Goal: Communication & Community: Answer question/provide support

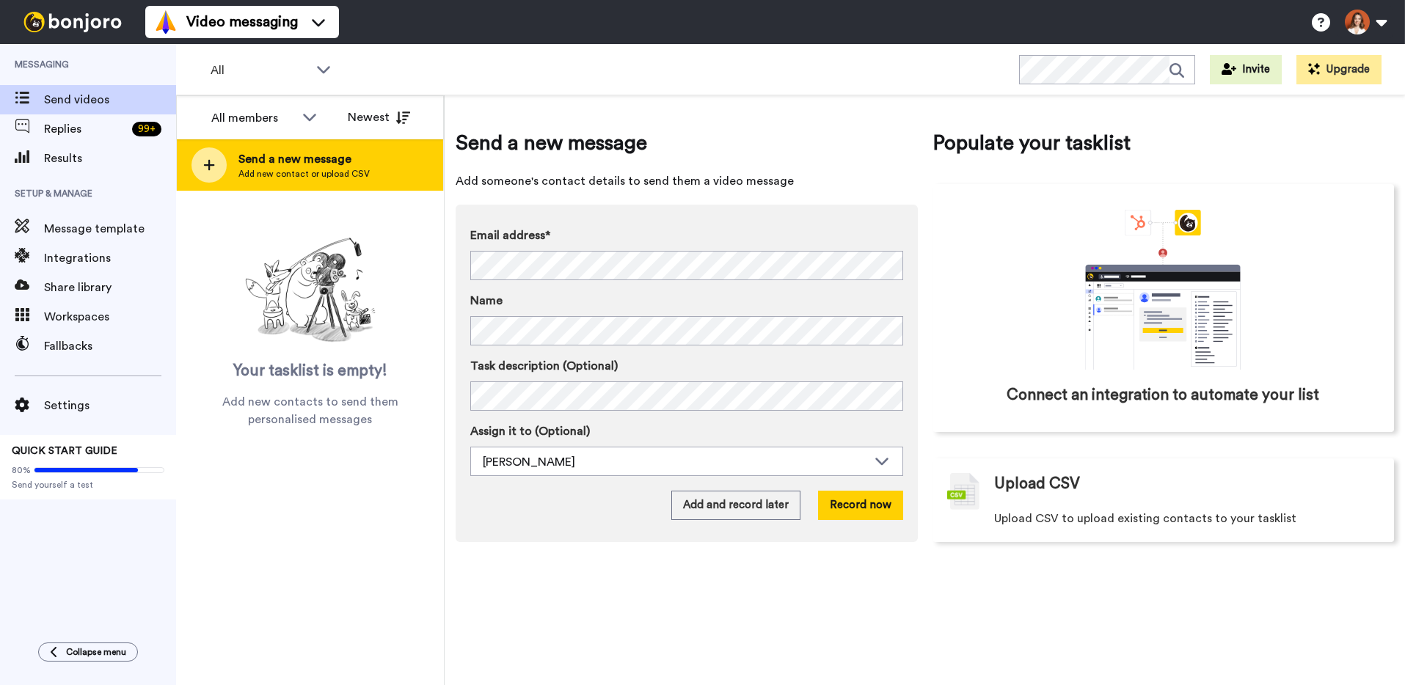
click at [320, 171] on span "Add new contact or upload CSV" at bounding box center [304, 174] width 131 height 12
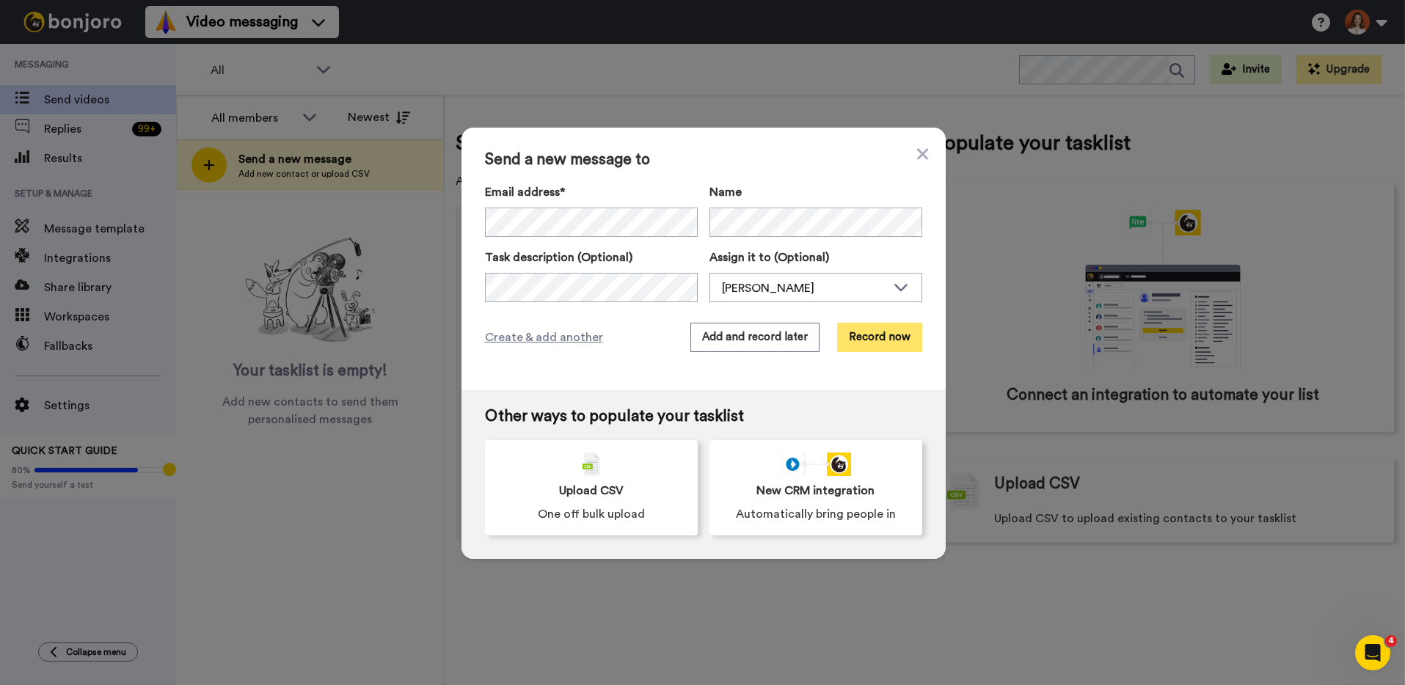
click at [894, 343] on button "Record now" at bounding box center [879, 337] width 85 height 29
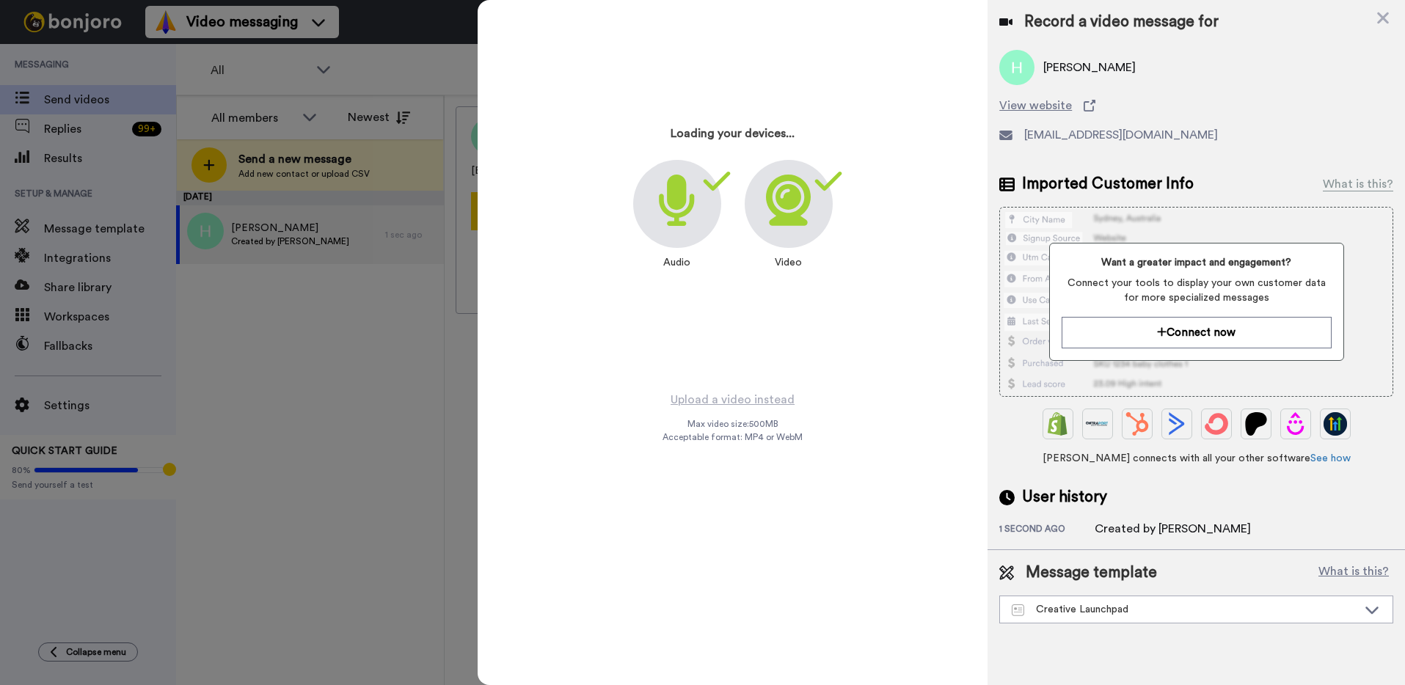
click at [363, 373] on div at bounding box center [702, 342] width 1405 height 685
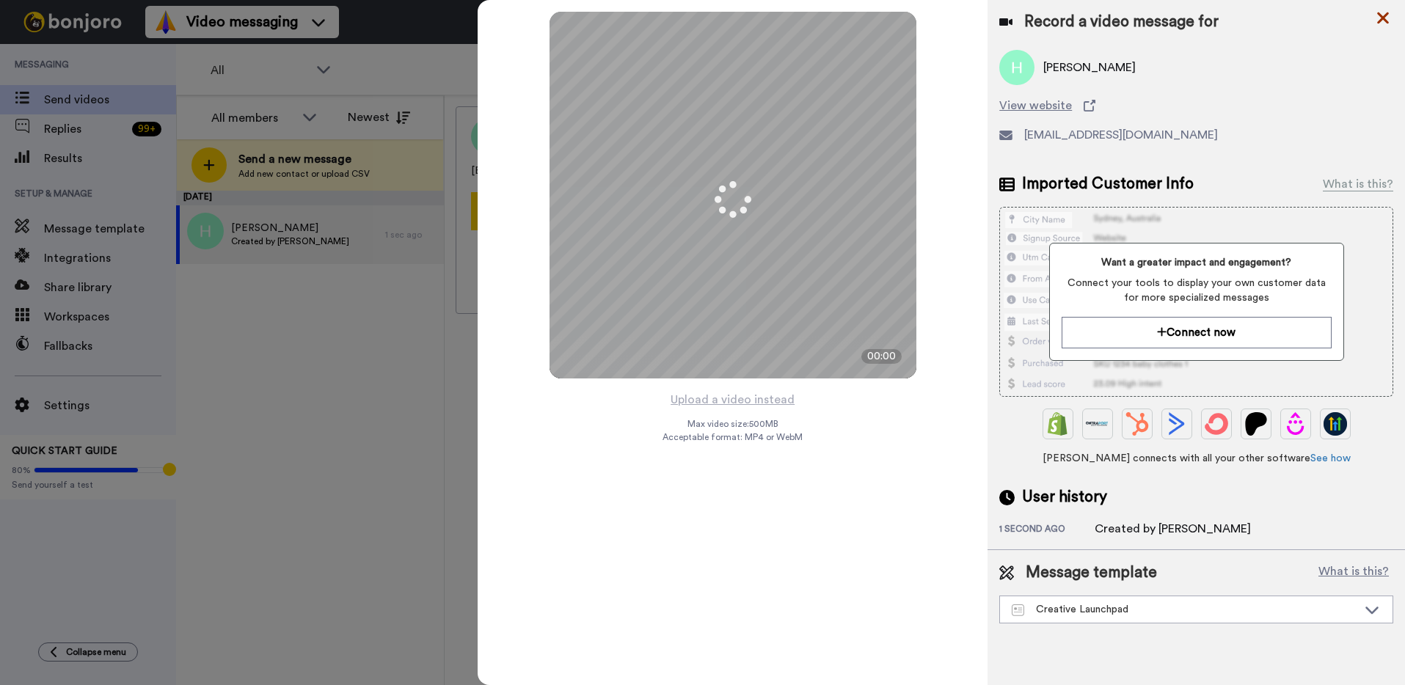
click at [1377, 14] on icon at bounding box center [1383, 18] width 15 height 18
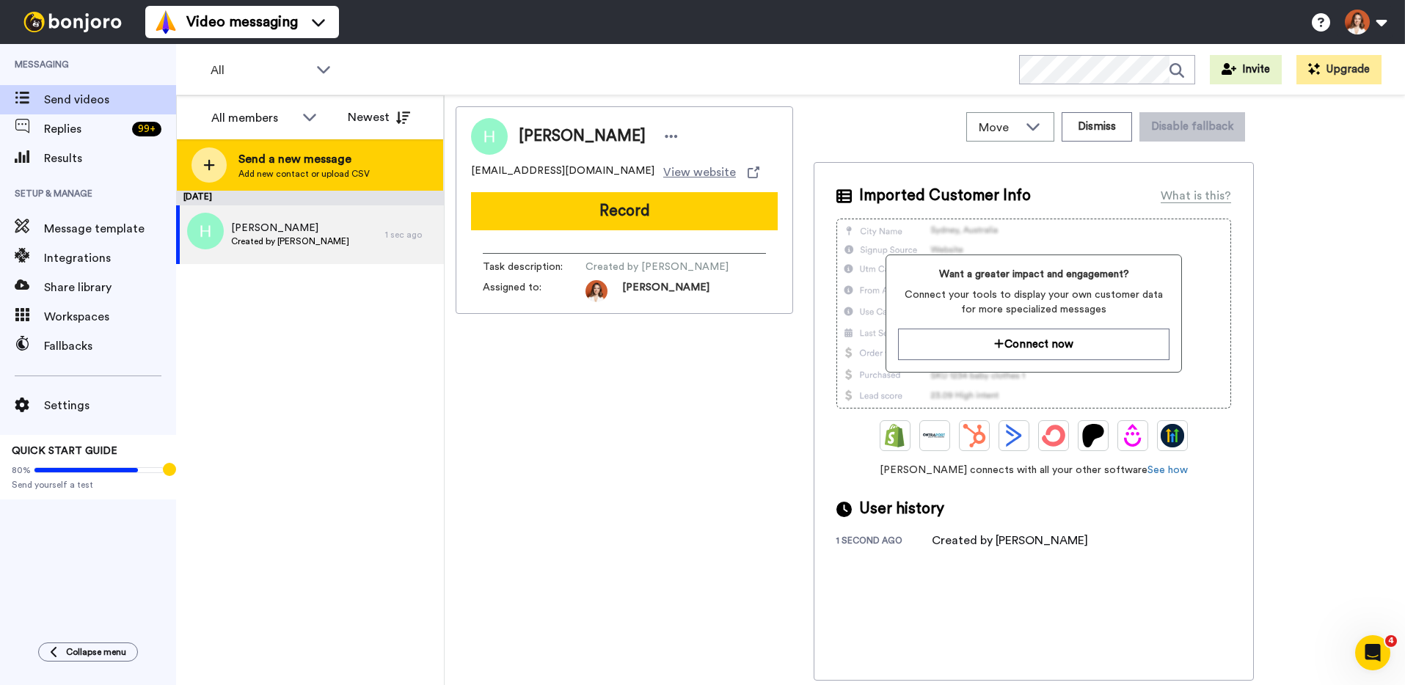
click at [263, 181] on div "Send a new message Add new contact or upload CSV" at bounding box center [310, 164] width 266 height 51
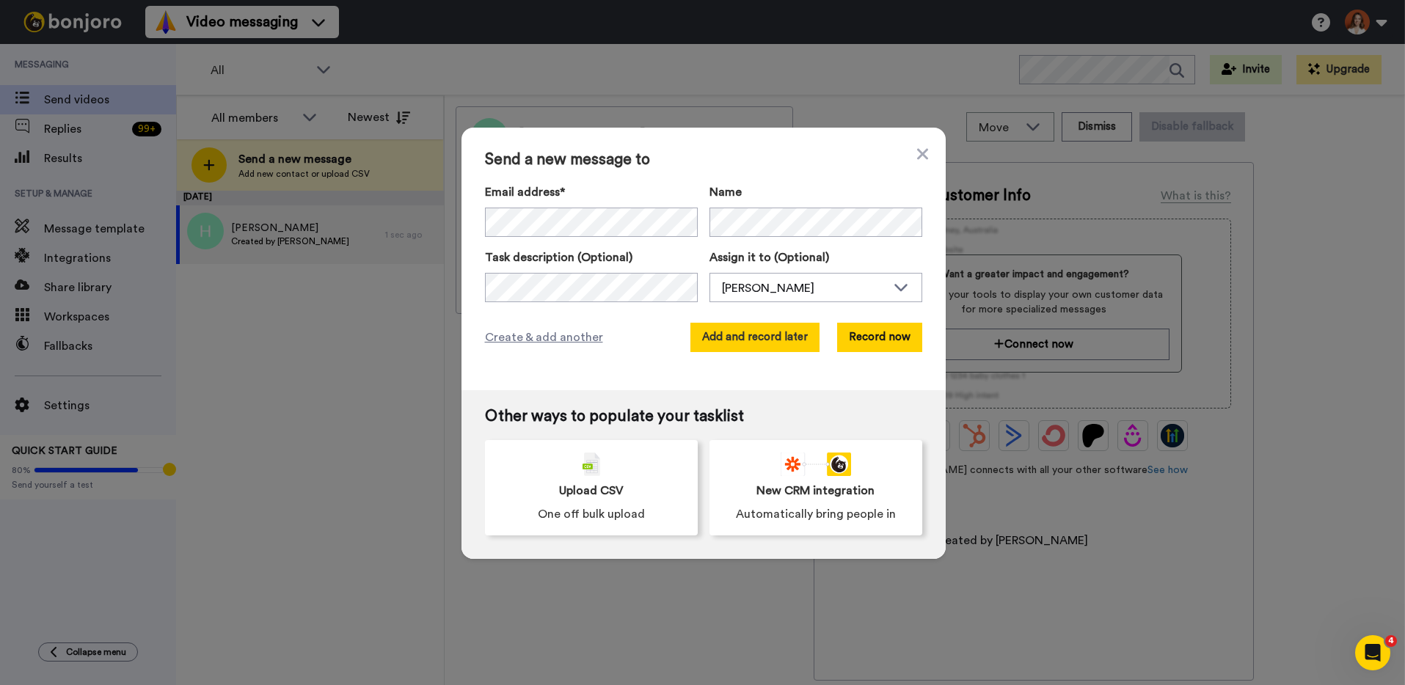
click at [751, 341] on button "Add and record later" at bounding box center [755, 337] width 129 height 29
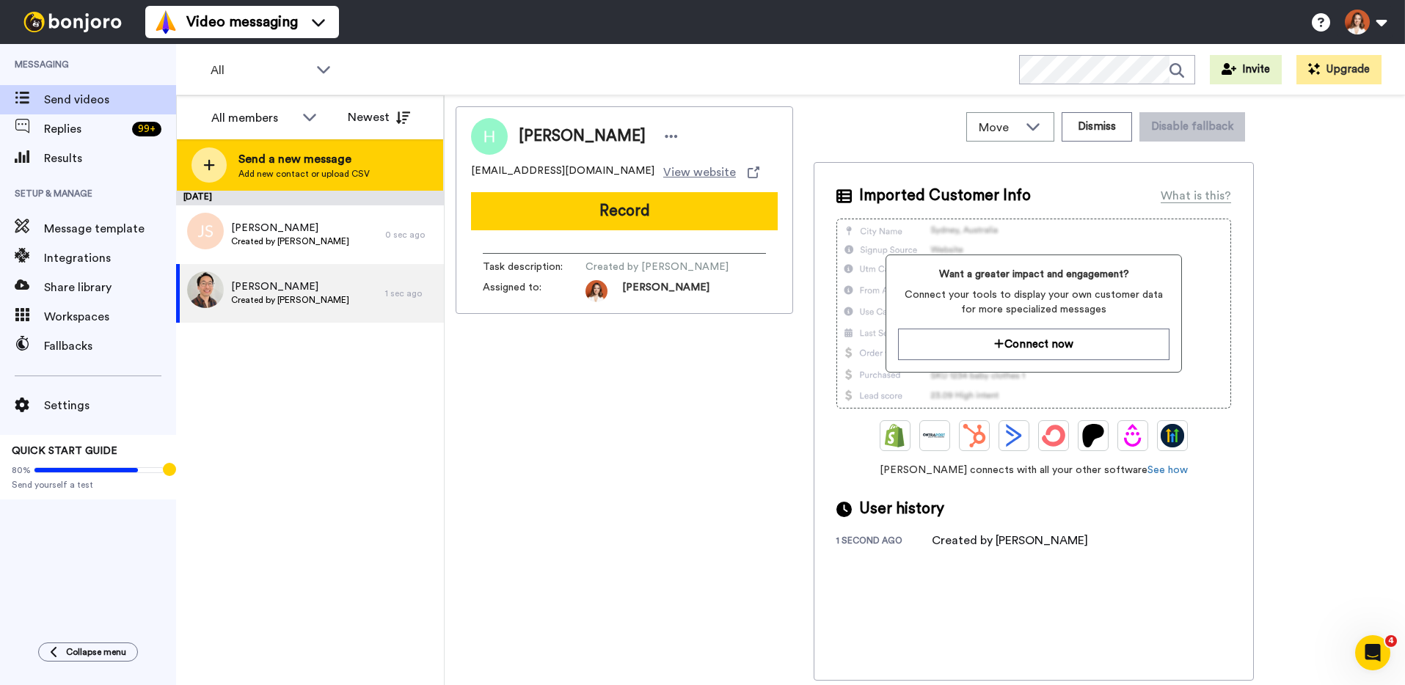
click at [255, 156] on span "Send a new message" at bounding box center [304, 159] width 131 height 18
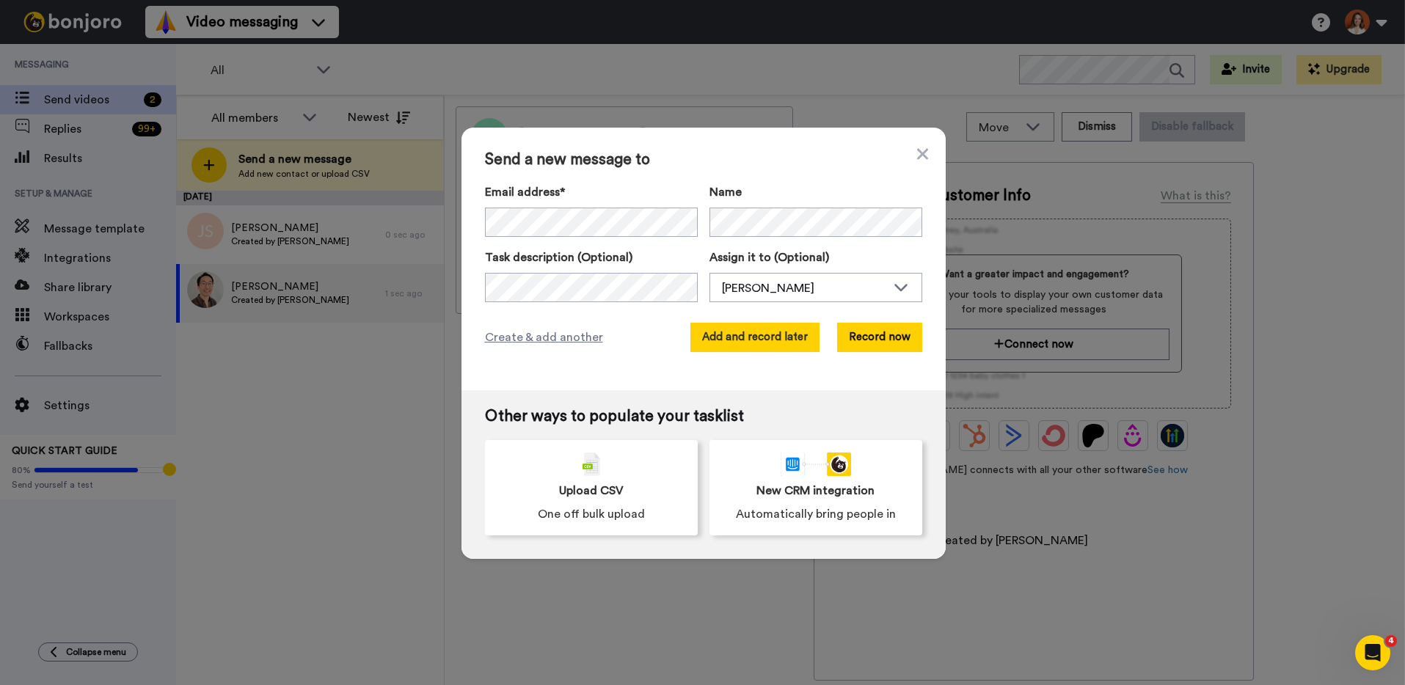
click at [756, 345] on button "Add and record later" at bounding box center [755, 337] width 129 height 29
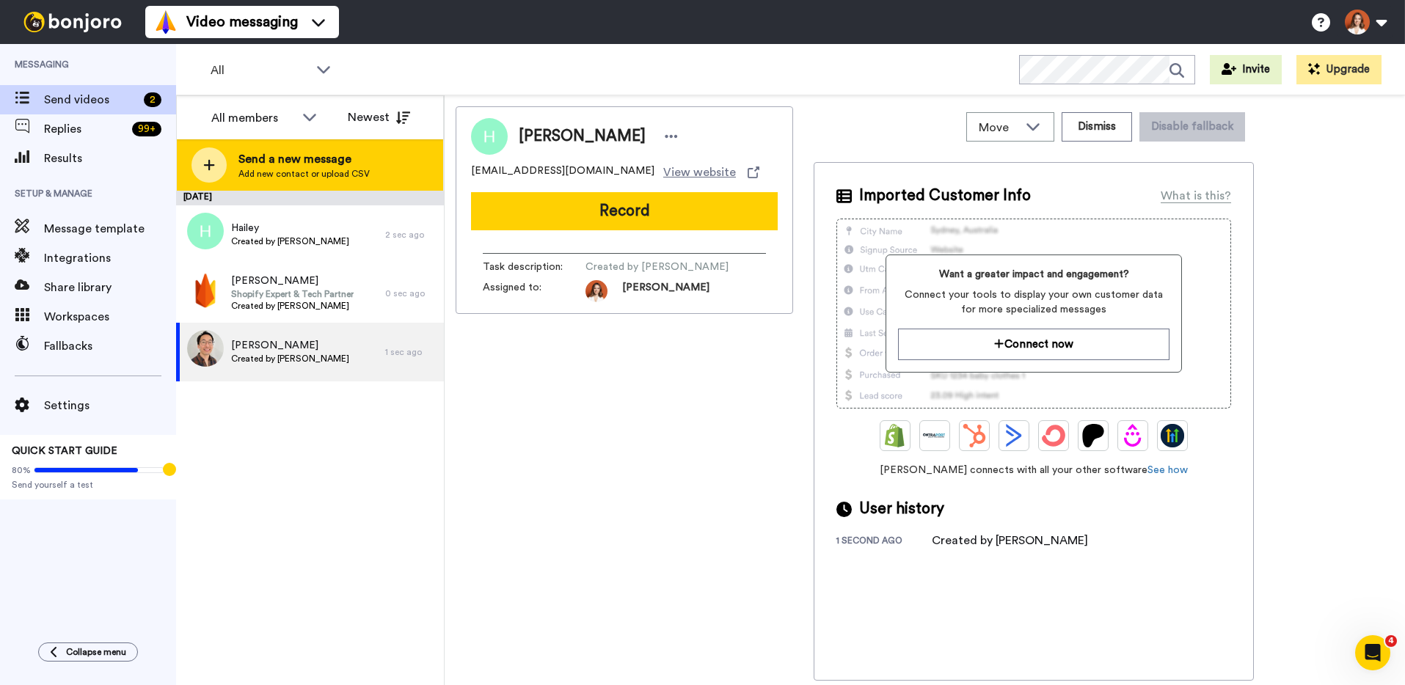
click at [331, 178] on span "Add new contact or upload CSV" at bounding box center [304, 174] width 131 height 12
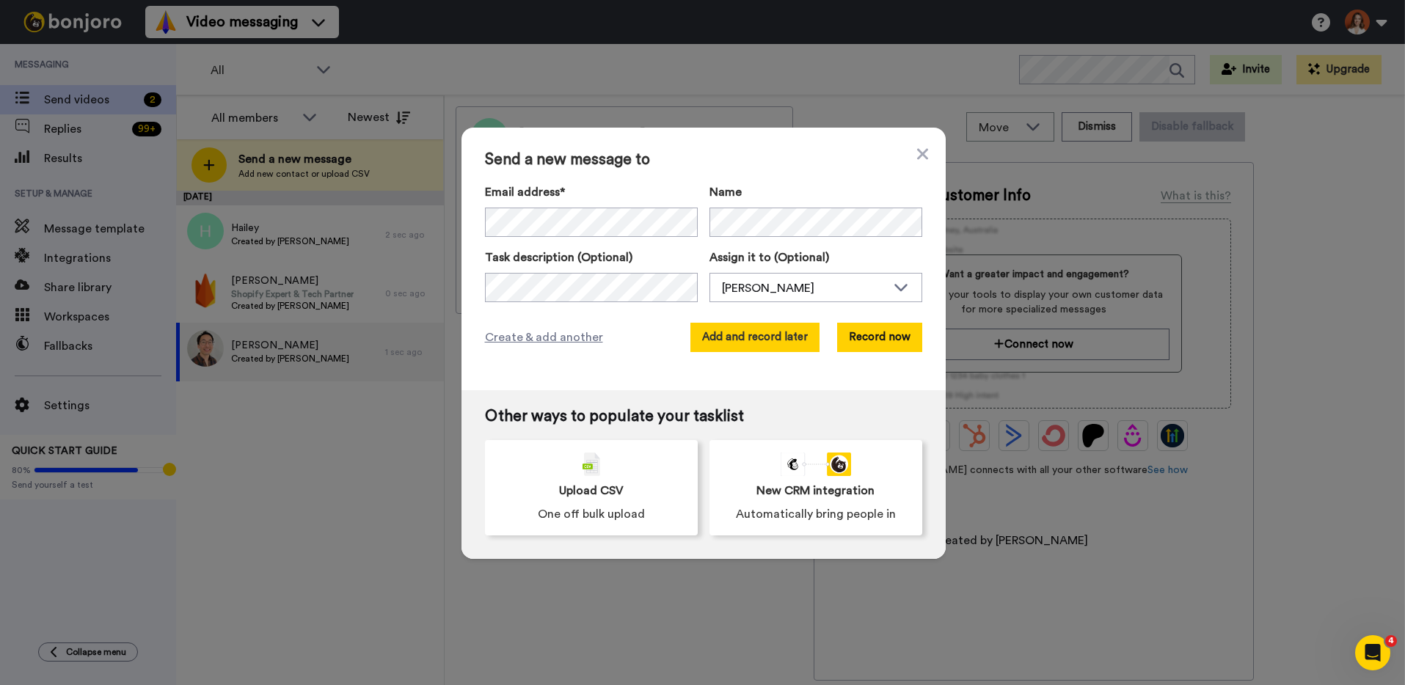
click at [767, 342] on button "Add and record later" at bounding box center [755, 337] width 129 height 29
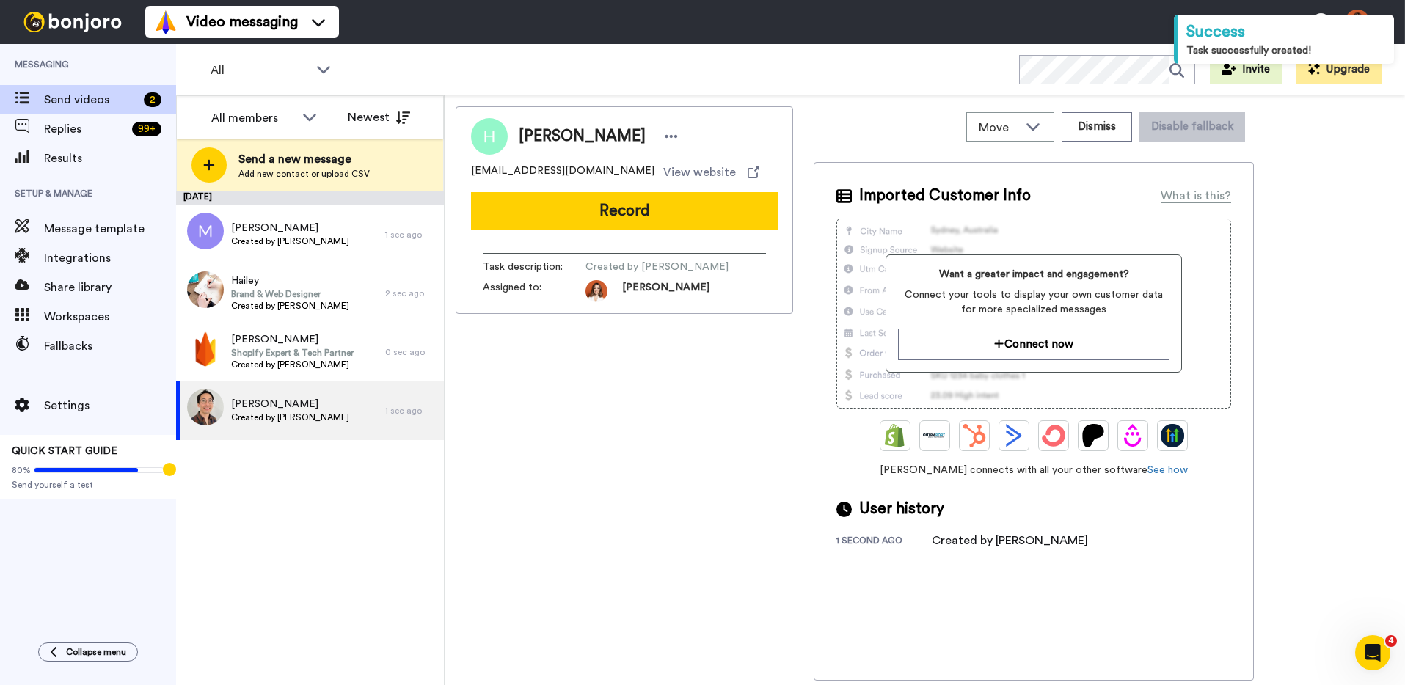
click at [360, 483] on div "August 18 Marieta Created by Joana Galvao 1 sec ago Hailey Brand & Web Designer…" at bounding box center [310, 438] width 268 height 495
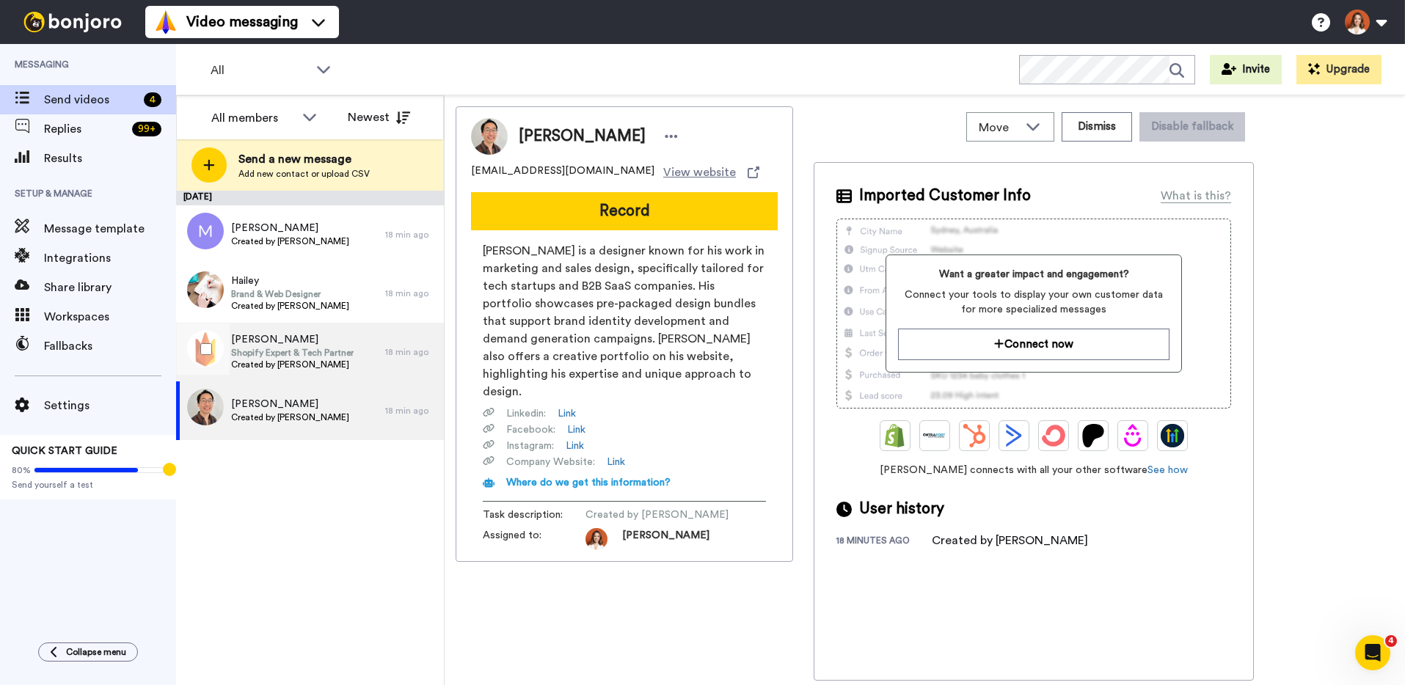
click at [290, 354] on span "Shopify Expert & Tech Partner" at bounding box center [292, 353] width 123 height 12
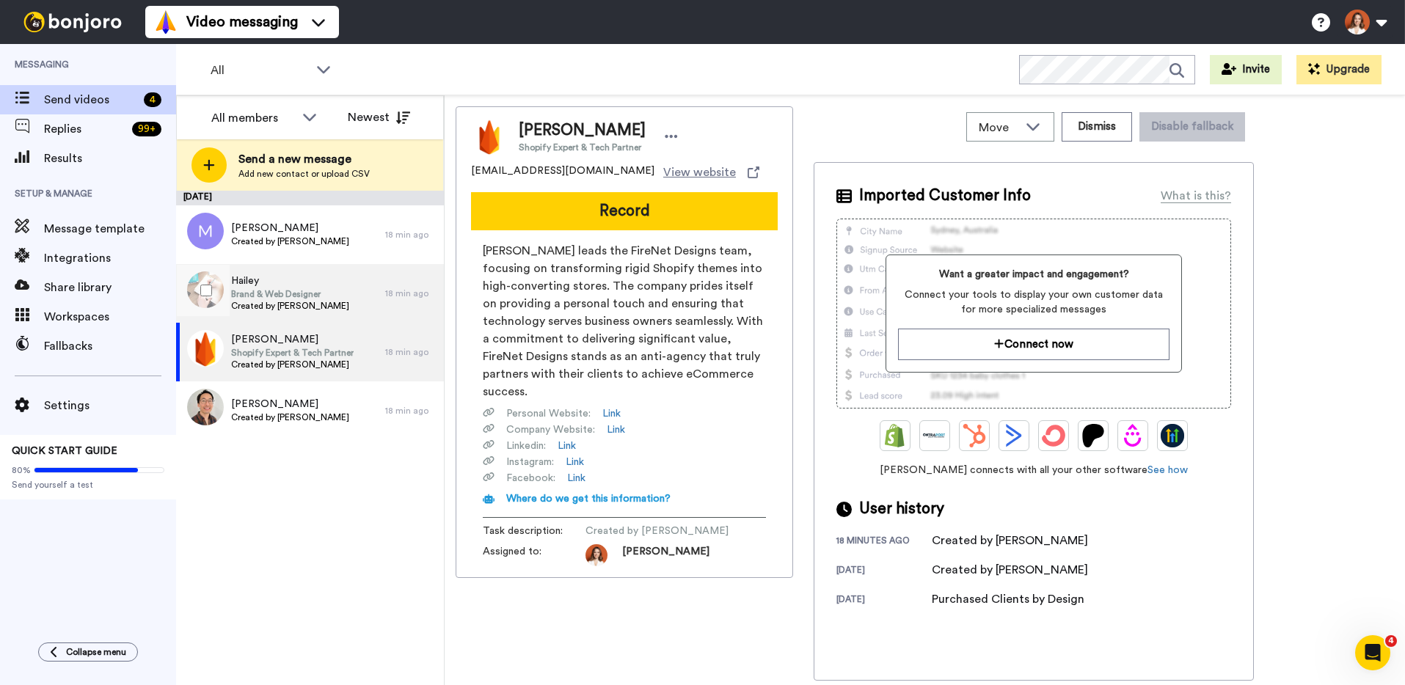
click at [311, 291] on span "Brand & Web Designer" at bounding box center [290, 294] width 118 height 12
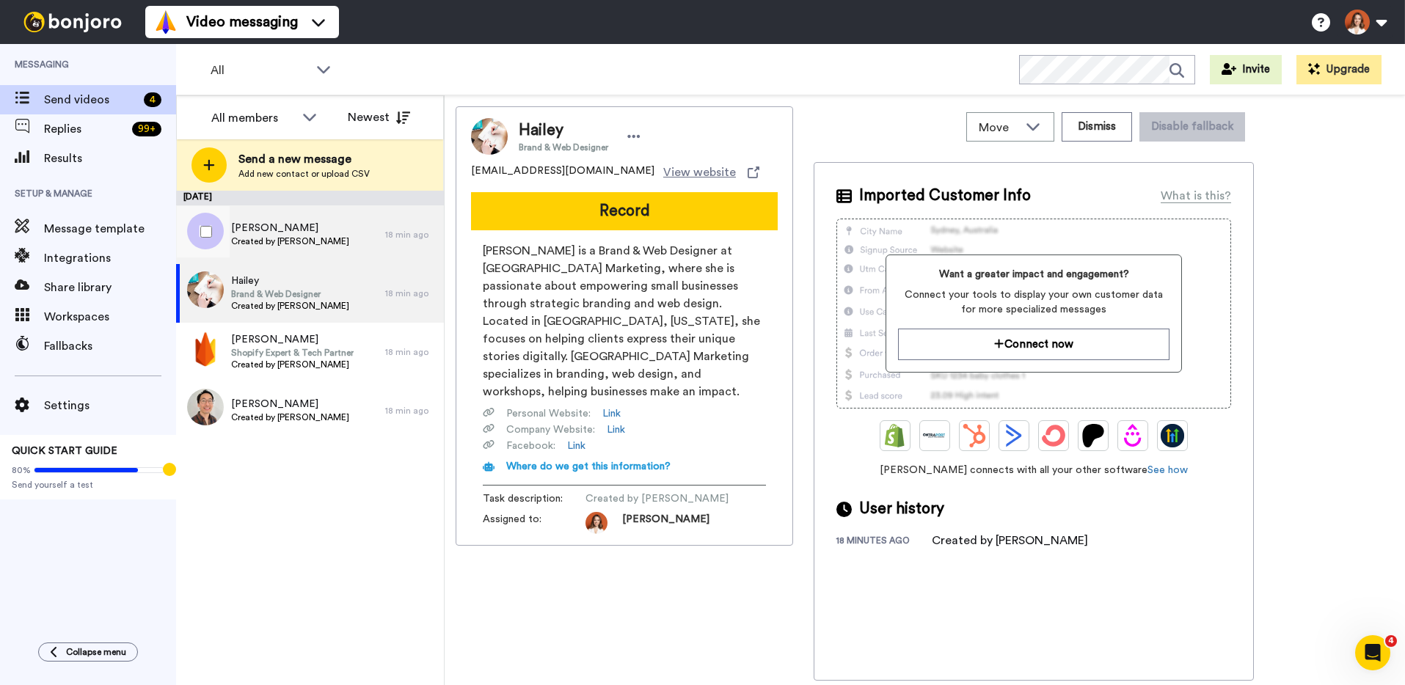
click at [332, 236] on div "Marieta Created by Joana Galvao" at bounding box center [280, 234] width 209 height 59
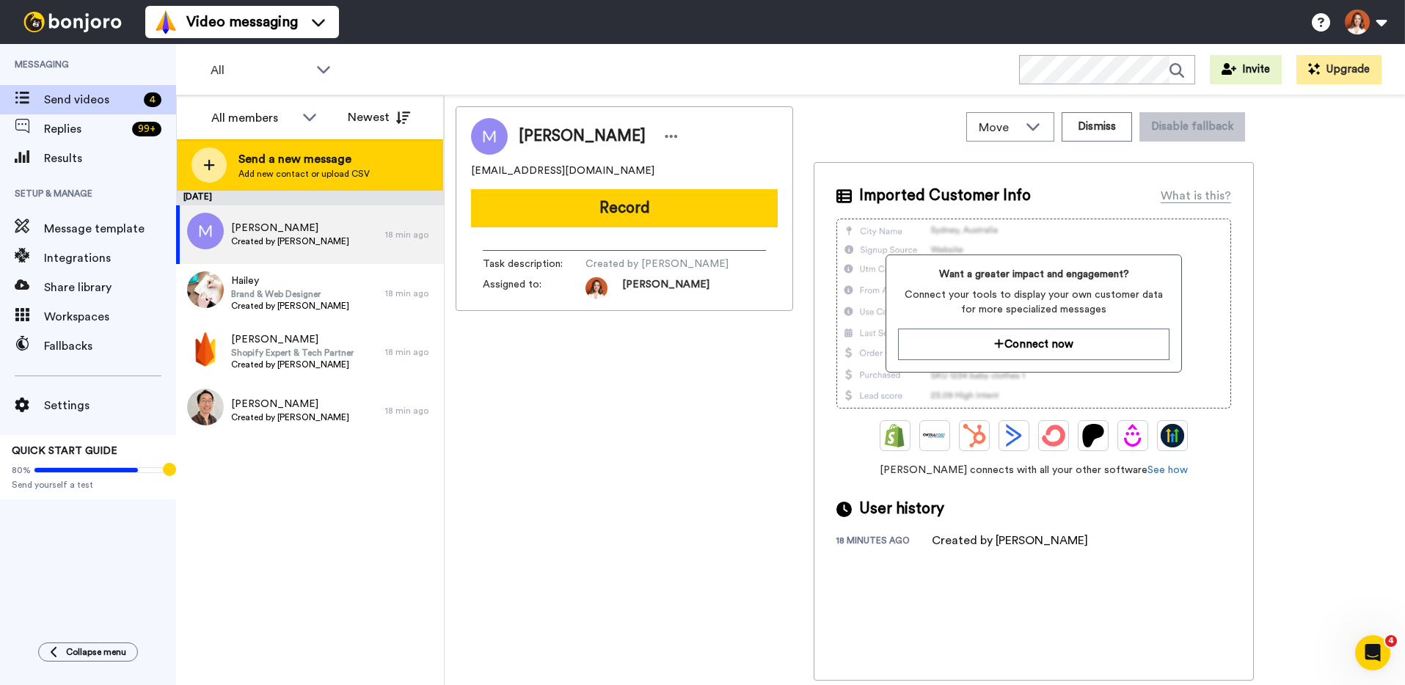
click at [302, 165] on span "Send a new message" at bounding box center [304, 159] width 131 height 18
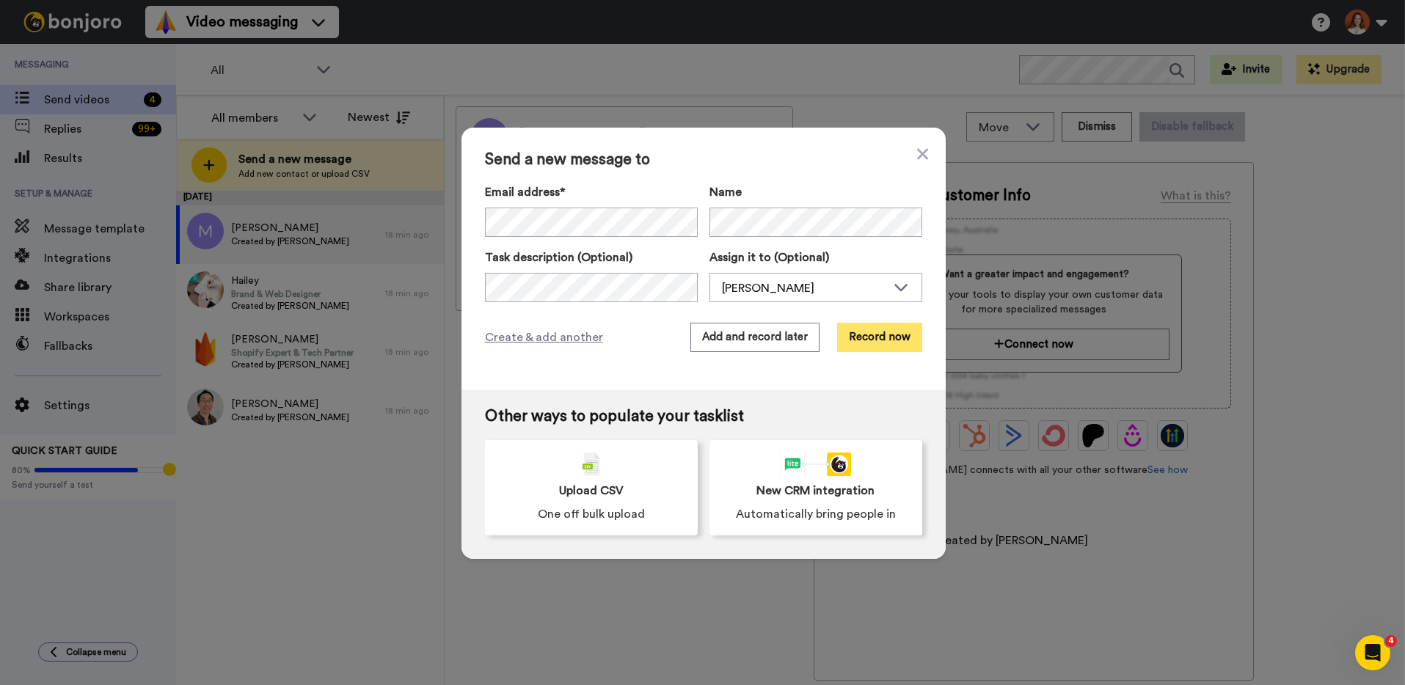
click at [891, 336] on button "Record now" at bounding box center [879, 337] width 85 height 29
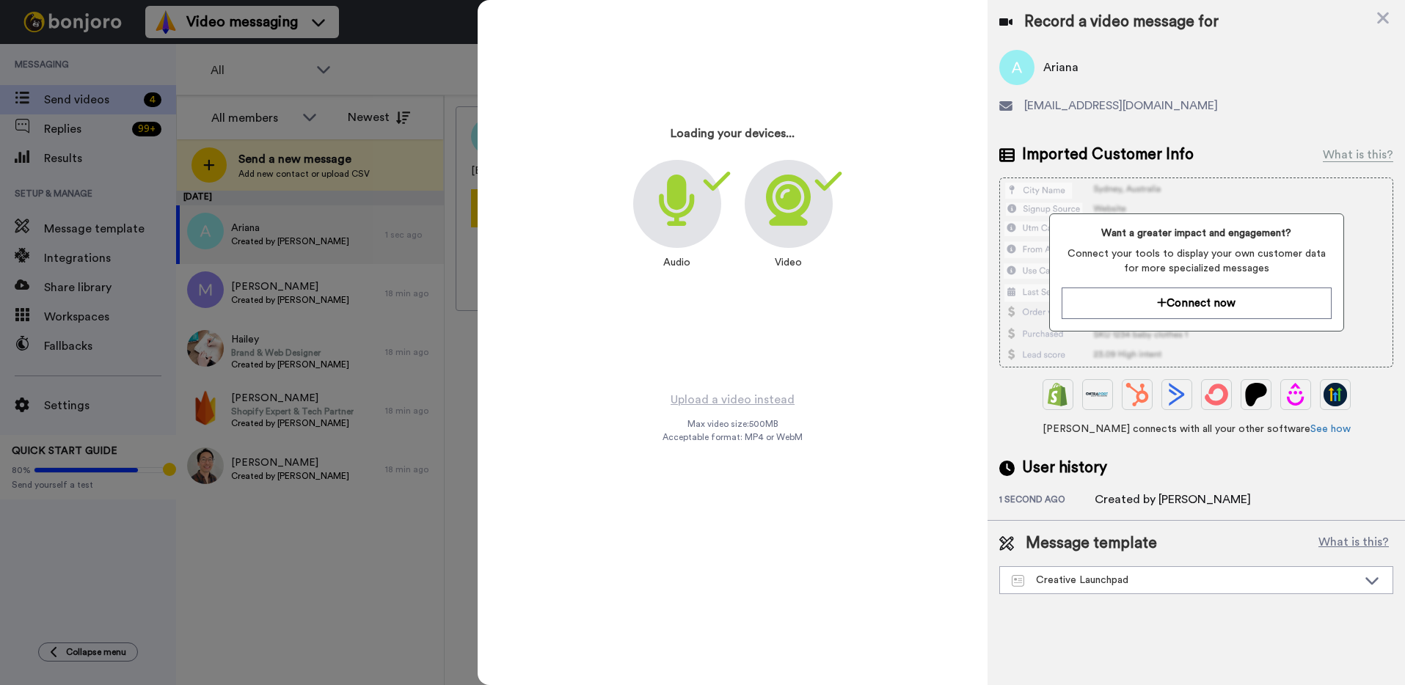
click at [371, 574] on div at bounding box center [702, 342] width 1405 height 685
click at [379, 569] on div at bounding box center [702, 342] width 1405 height 685
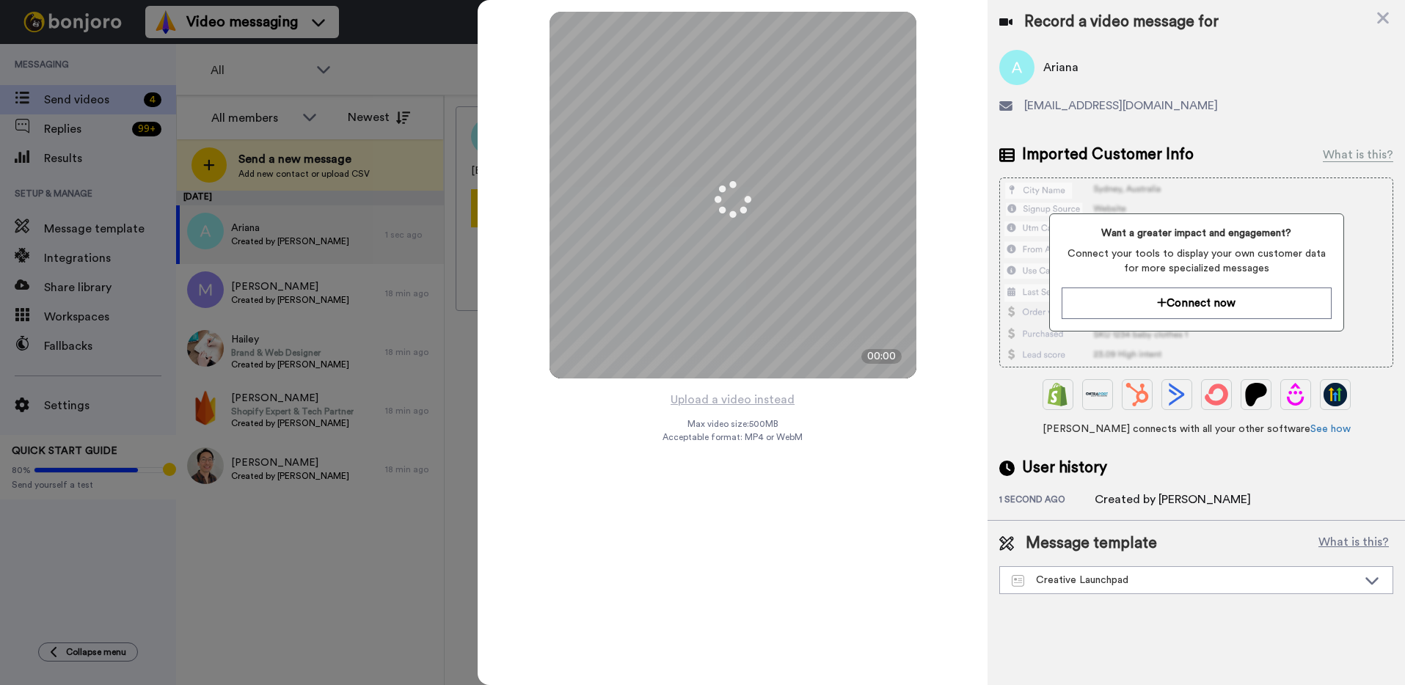
click at [385, 588] on div at bounding box center [702, 342] width 1405 height 685
click at [1386, 26] on icon at bounding box center [1383, 18] width 15 height 18
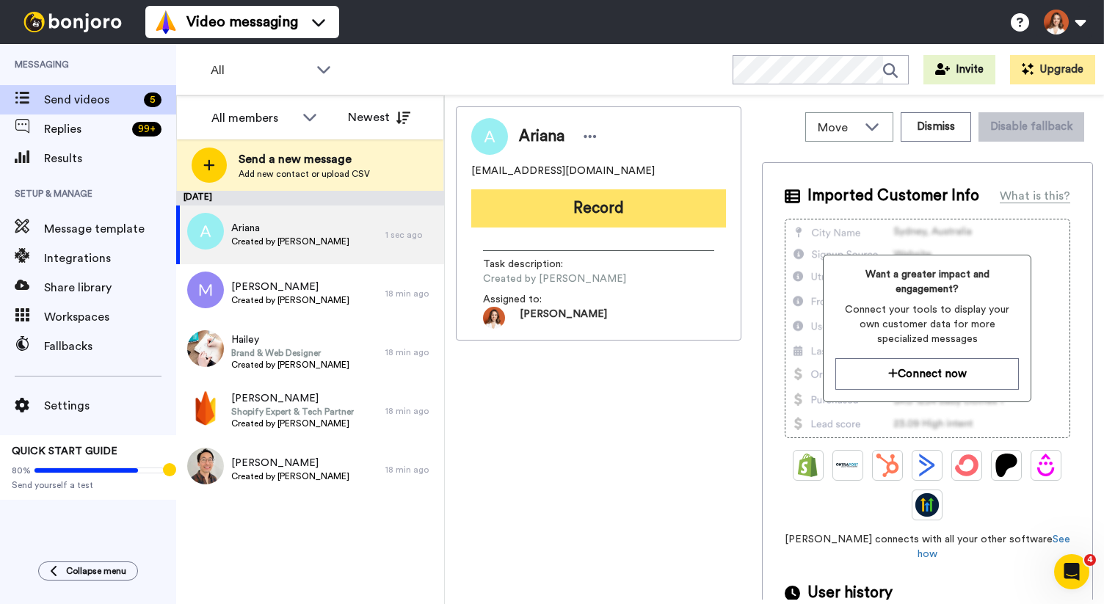
click at [600, 204] on button "Record" at bounding box center [598, 208] width 255 height 38
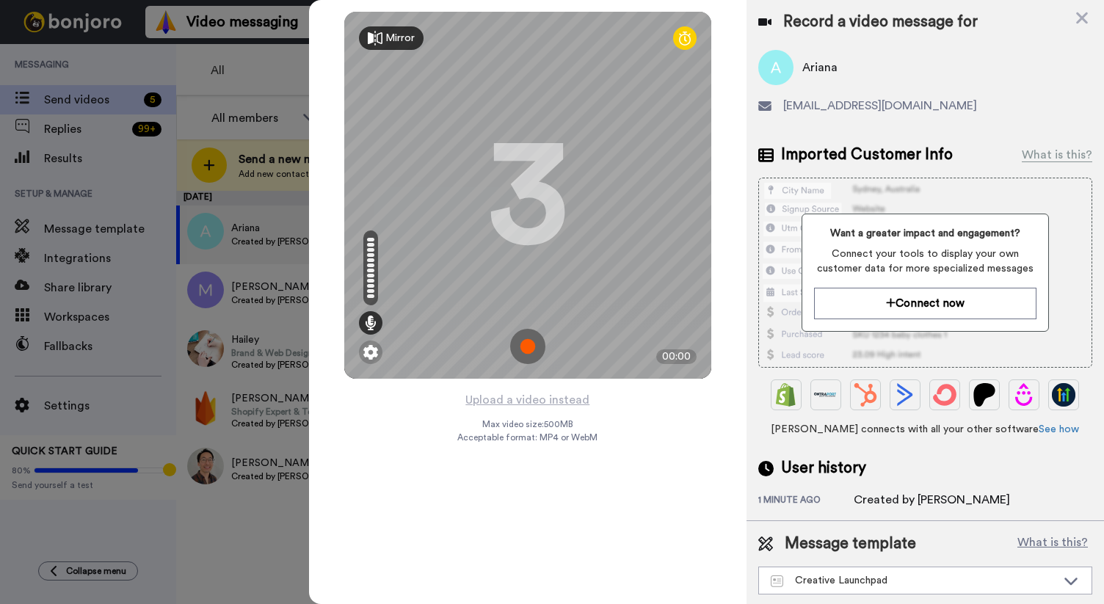
scroll to position [2, 0]
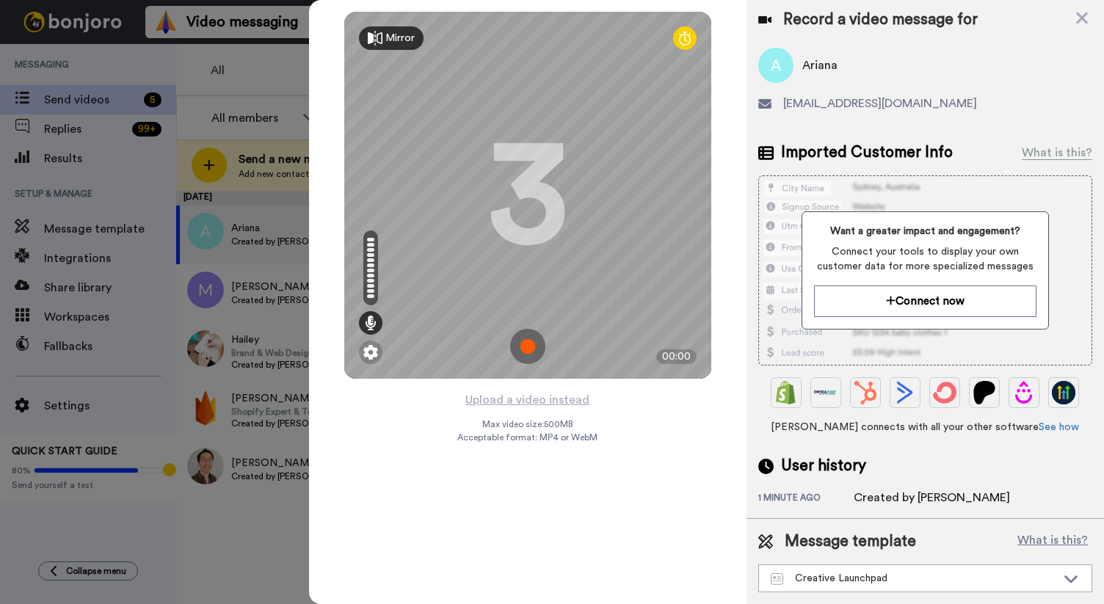
click at [531, 346] on img at bounding box center [527, 346] width 35 height 35
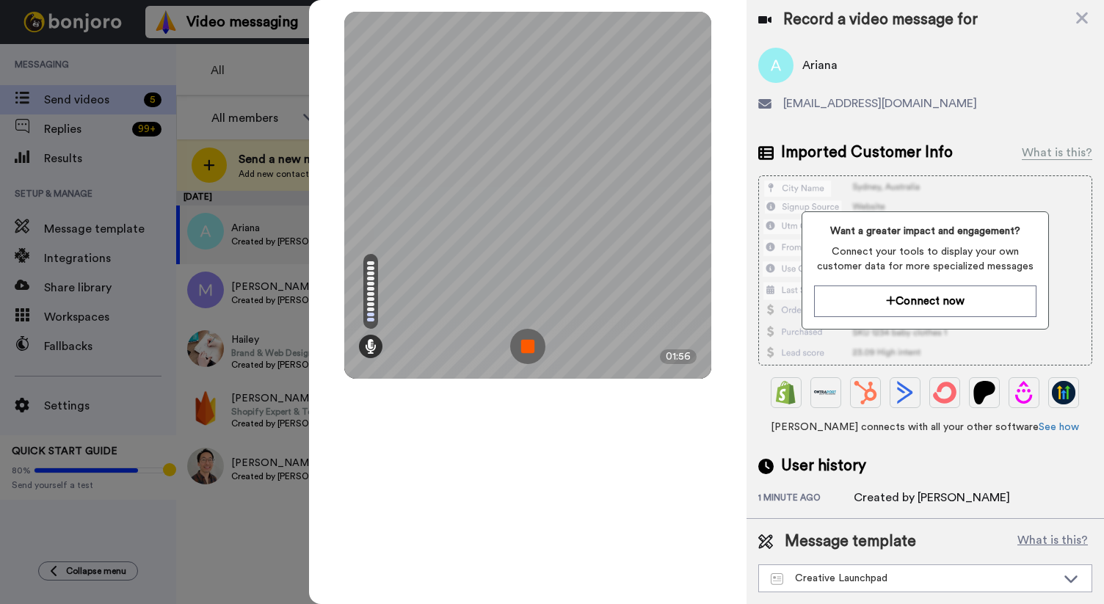
click at [522, 346] on img at bounding box center [527, 346] width 35 height 35
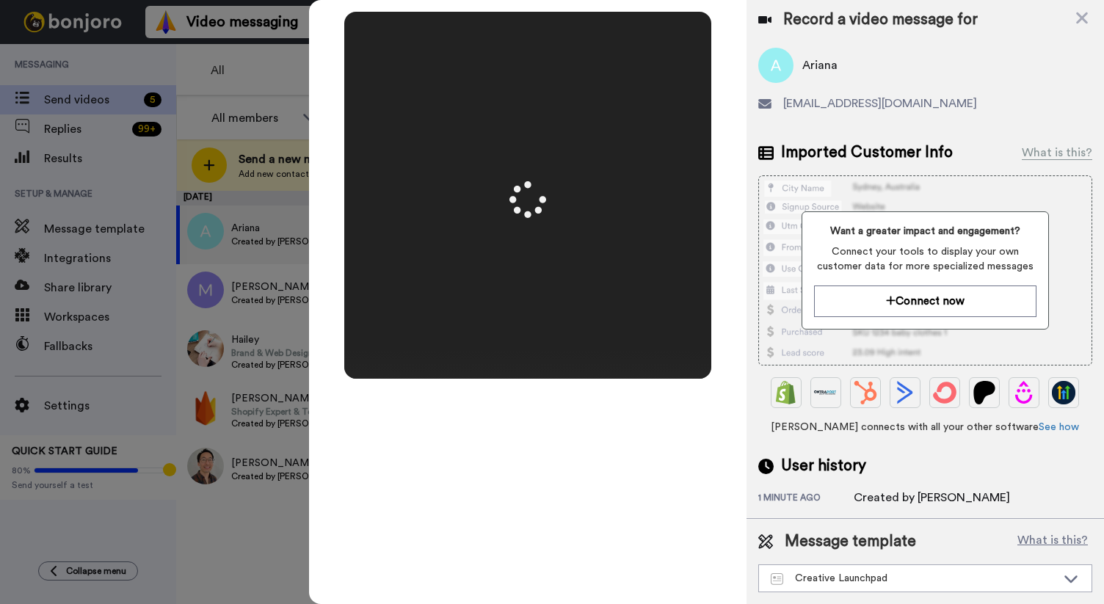
scroll to position [0, 0]
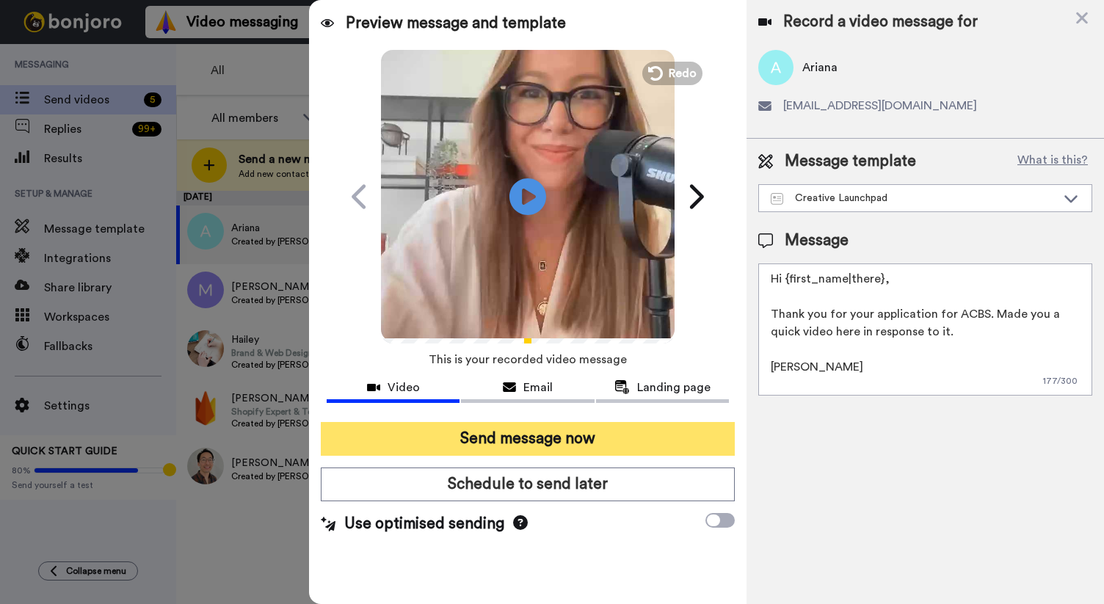
click at [619, 443] on button "Send message now" at bounding box center [528, 439] width 414 height 34
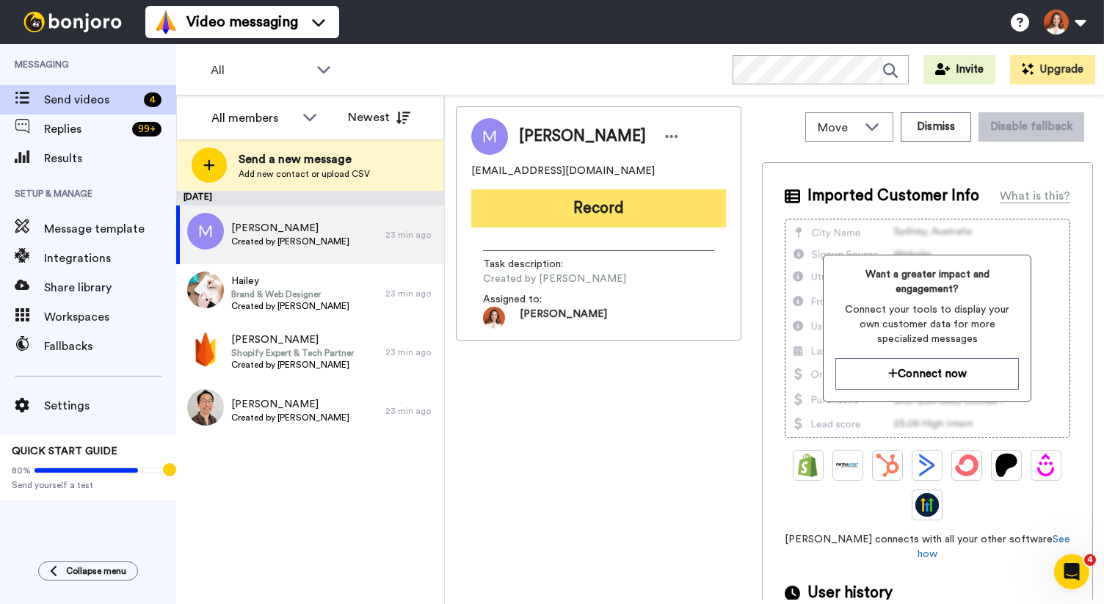
click at [578, 205] on button "Record" at bounding box center [598, 208] width 255 height 38
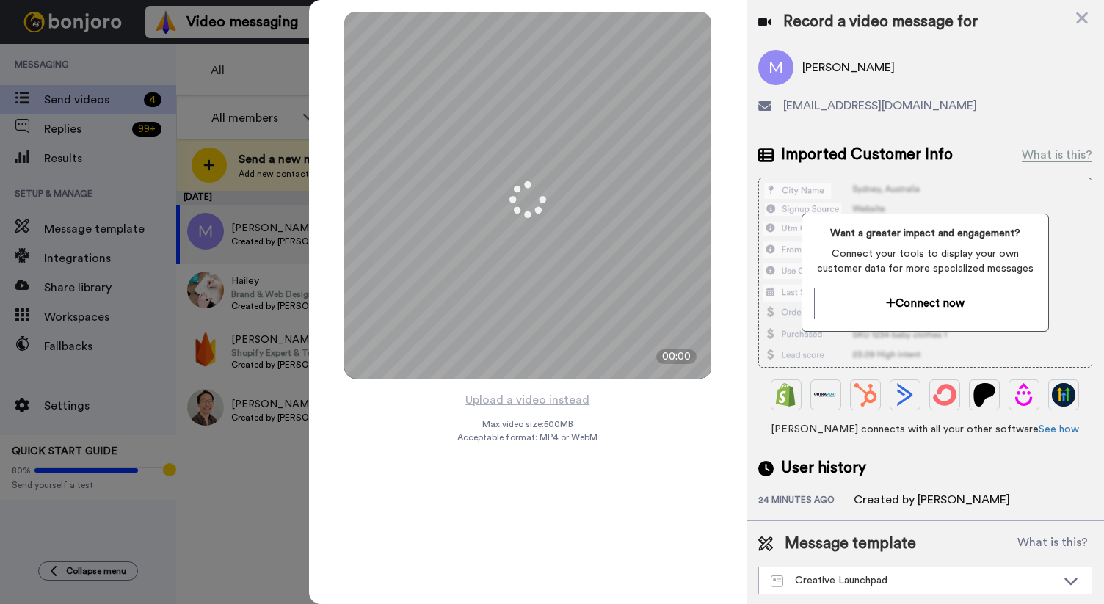
scroll to position [2, 0]
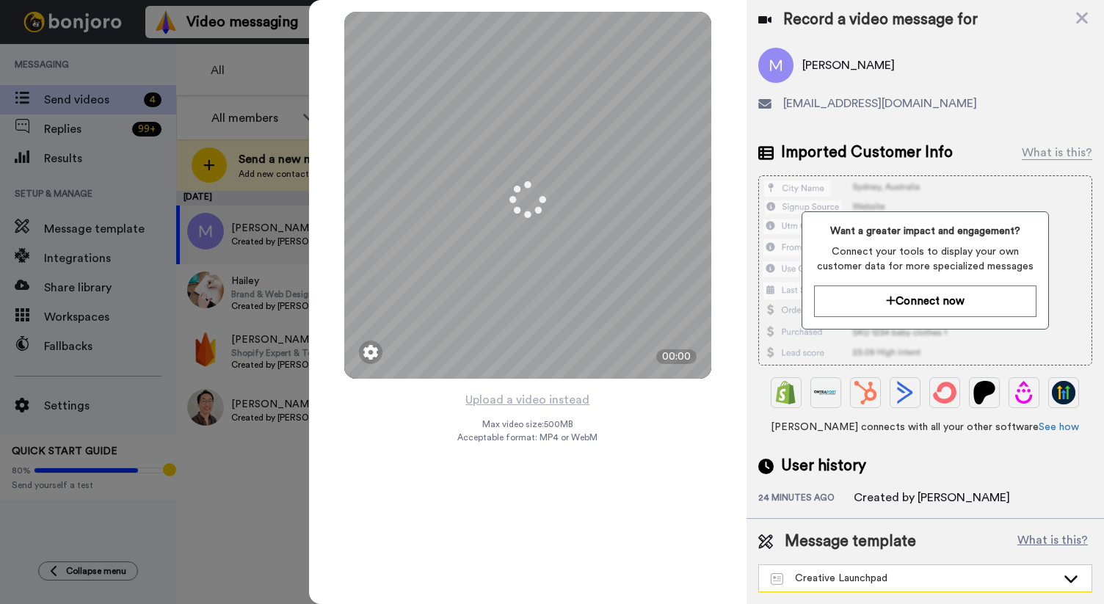
click at [804, 580] on div "Creative Launchpad" at bounding box center [913, 578] width 285 height 15
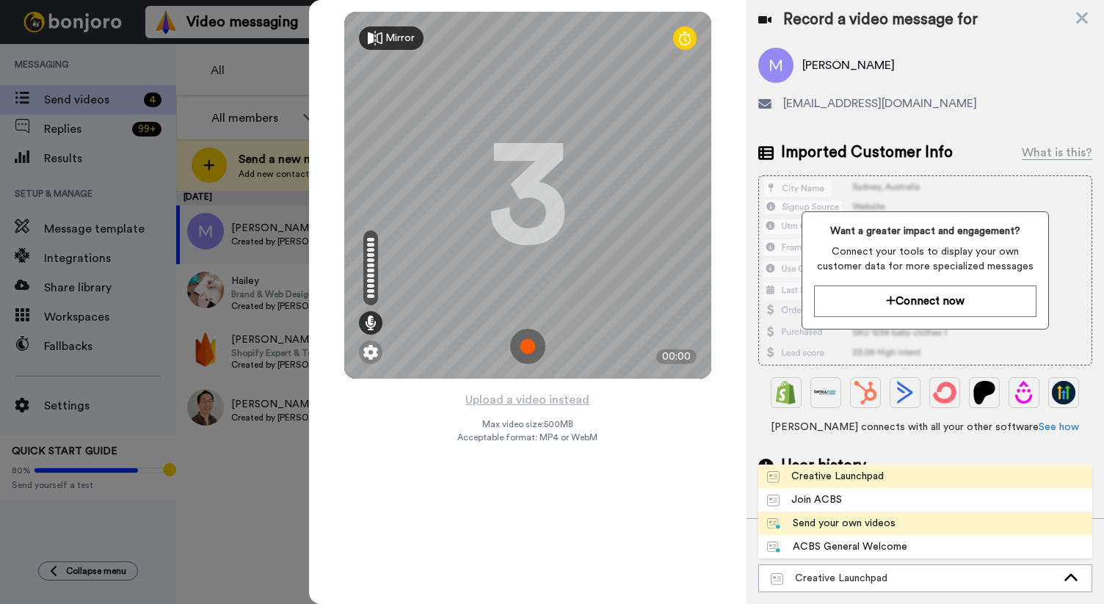
click at [862, 516] on div "Send your own videos" at bounding box center [831, 523] width 128 height 15
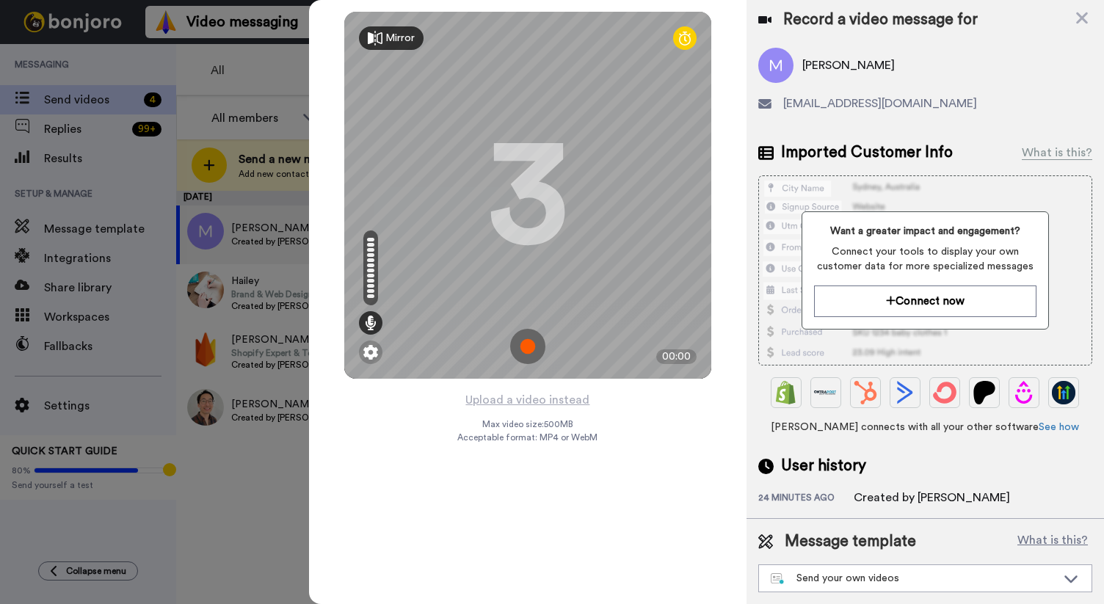
click at [523, 353] on img at bounding box center [527, 346] width 35 height 35
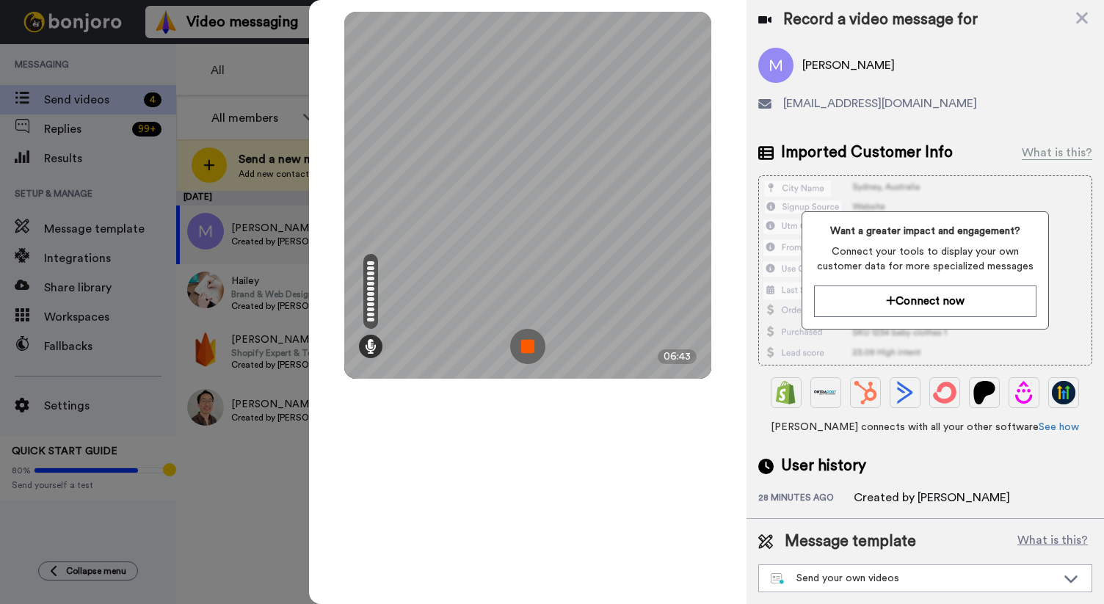
click at [529, 352] on img at bounding box center [527, 346] width 35 height 35
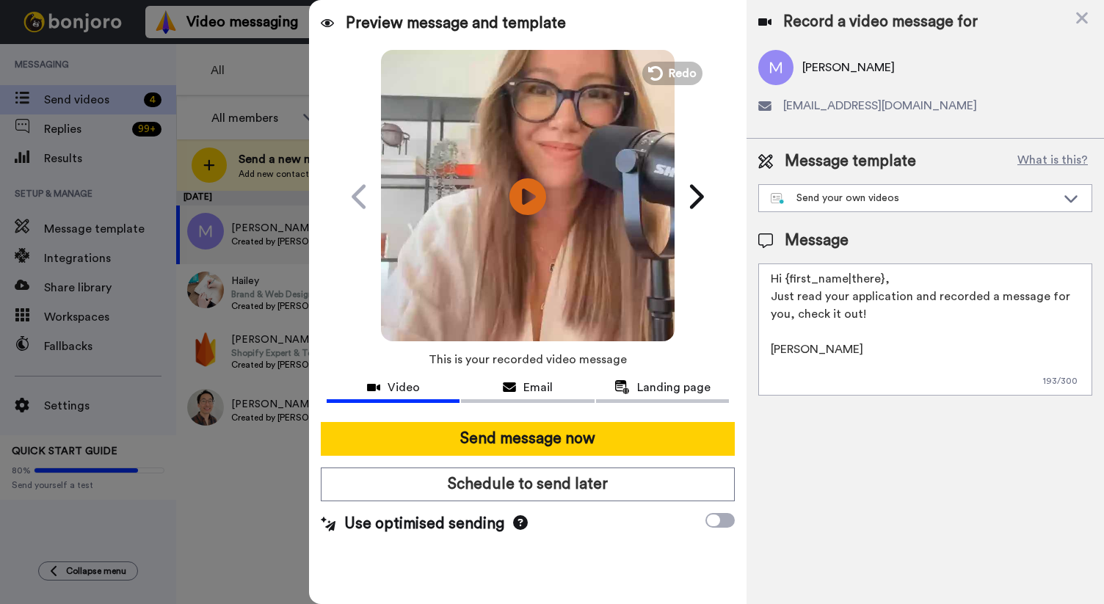
scroll to position [0, 0]
click at [853, 363] on textarea "Hi {first_name|there}, Just read your application and recorded a message for yo…" at bounding box center [925, 329] width 334 height 132
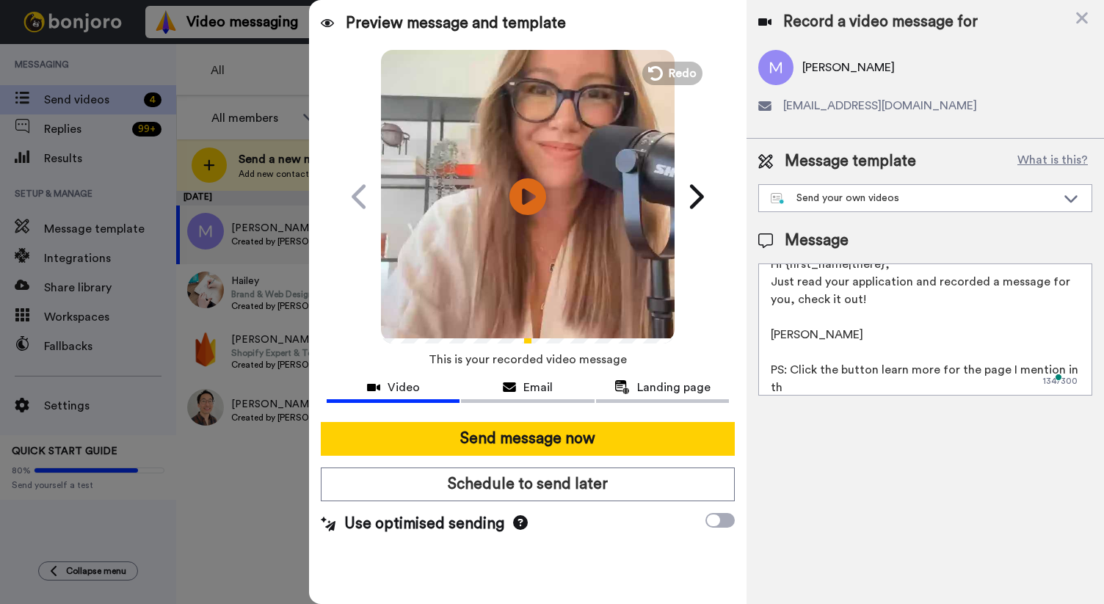
scroll to position [32, 0]
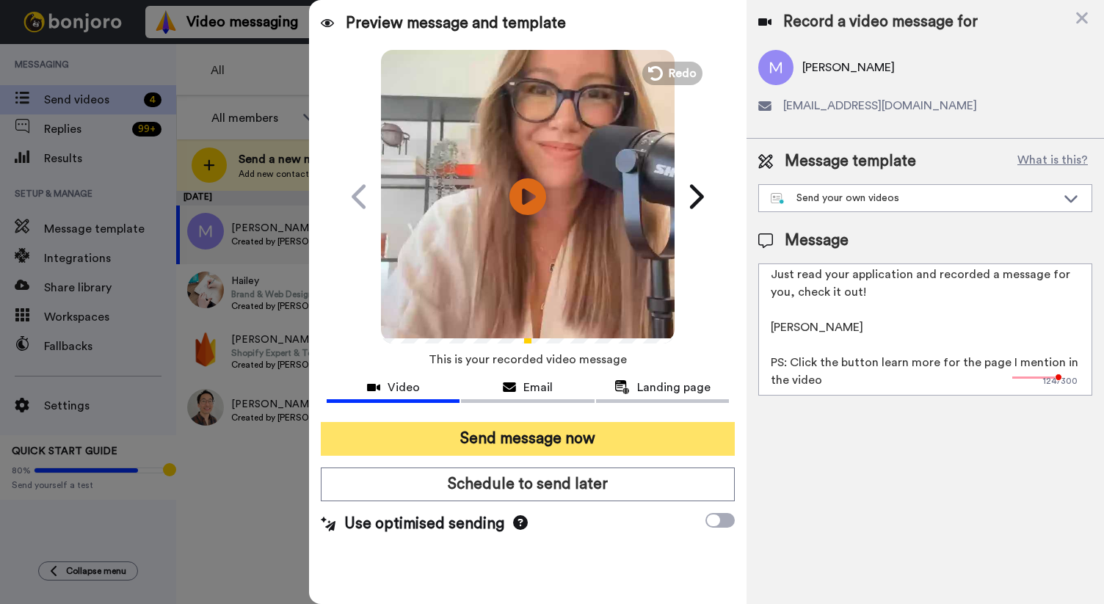
type textarea "Hi {first_name|there}, Just read your application and recorded a message for yo…"
click at [606, 437] on button "Send message now" at bounding box center [528, 439] width 414 height 34
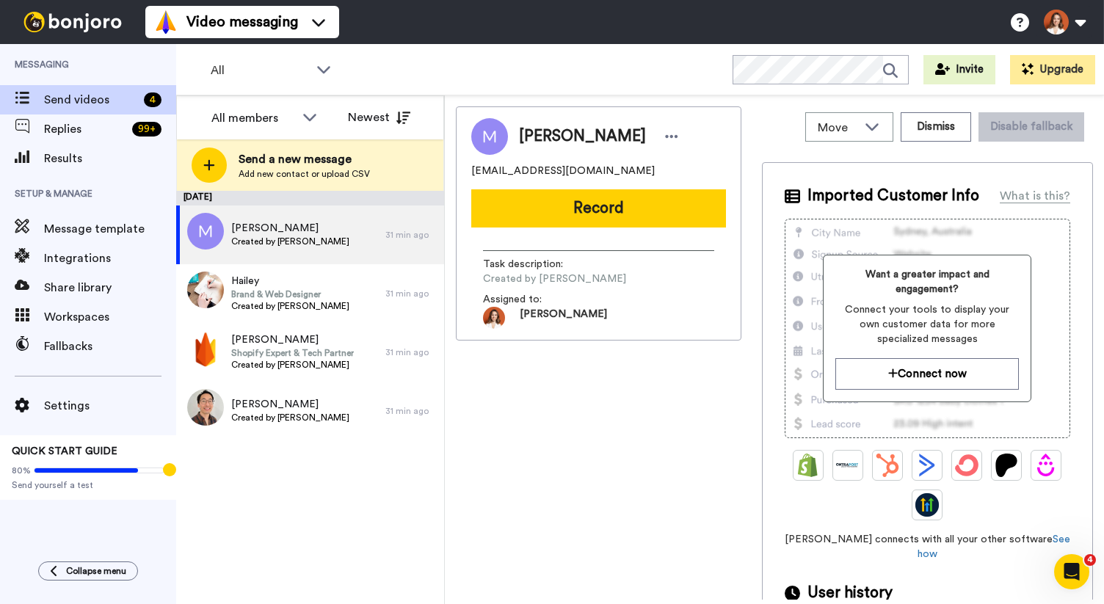
scroll to position [0, 0]
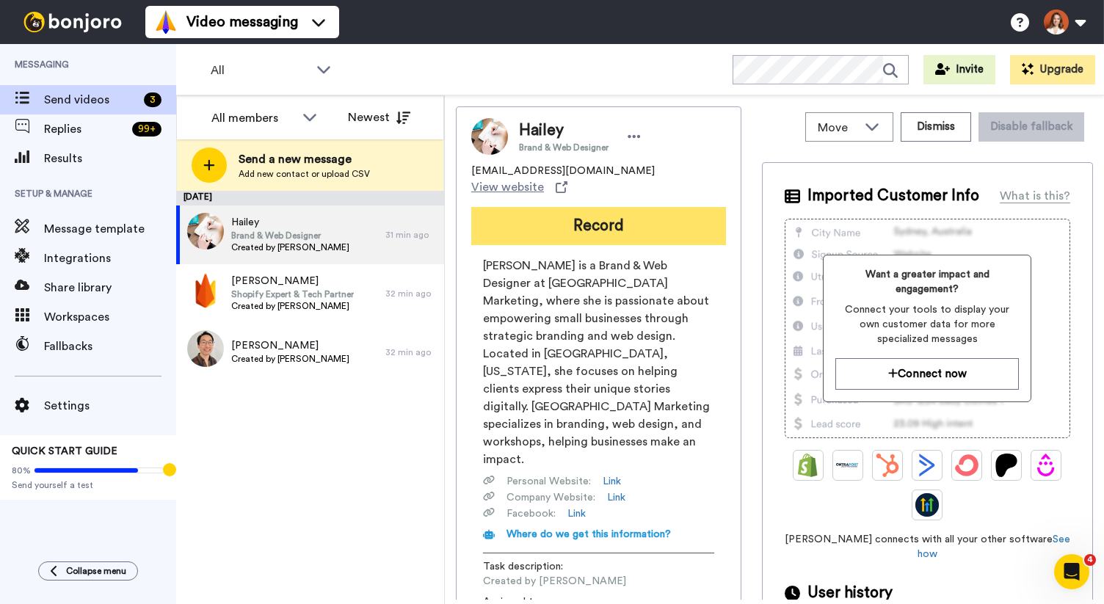
click at [611, 228] on button "Record" at bounding box center [598, 226] width 255 height 38
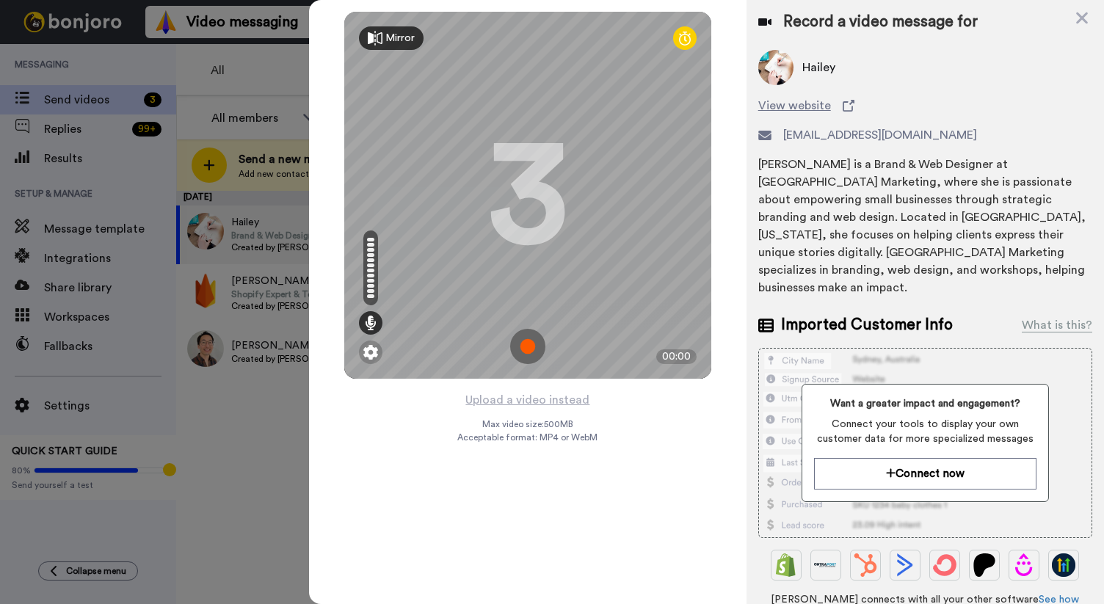
click at [528, 349] on img at bounding box center [527, 346] width 35 height 35
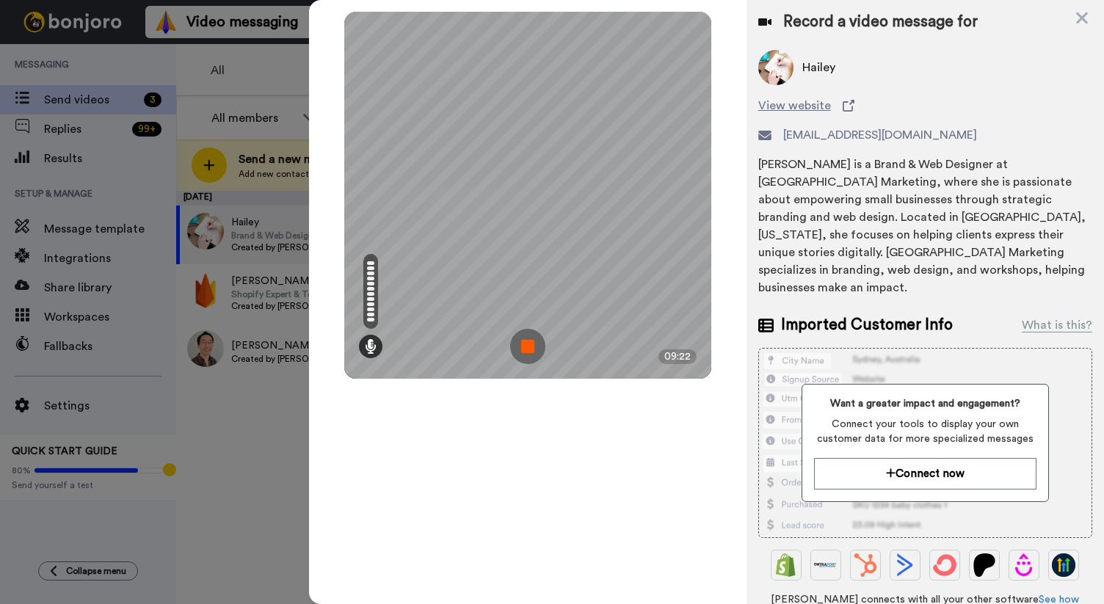
click at [536, 349] on img at bounding box center [527, 346] width 35 height 35
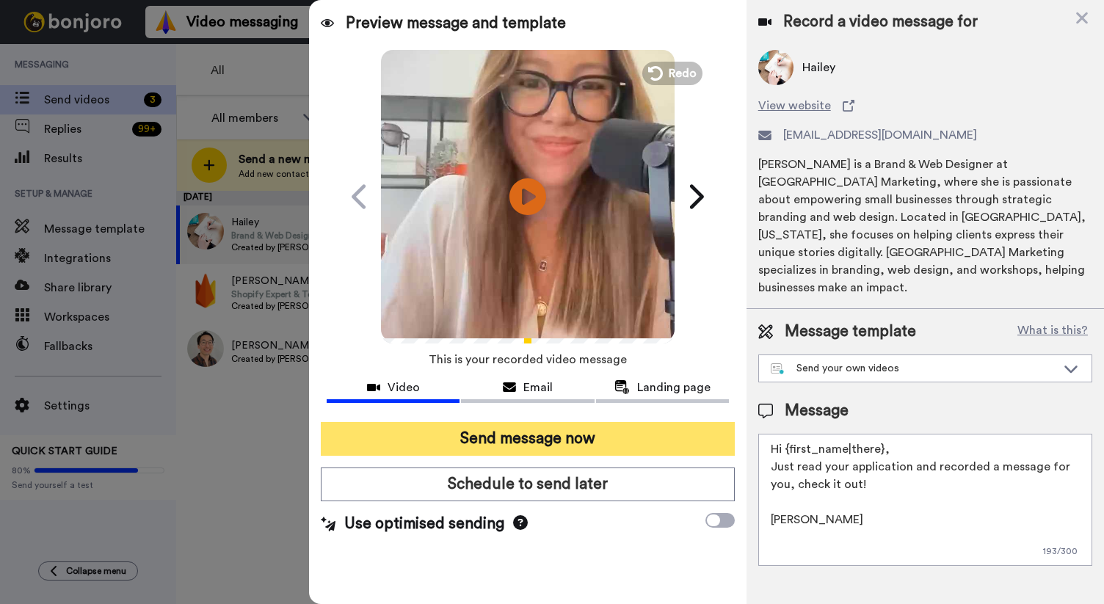
click at [558, 450] on button "Send message now" at bounding box center [528, 439] width 414 height 34
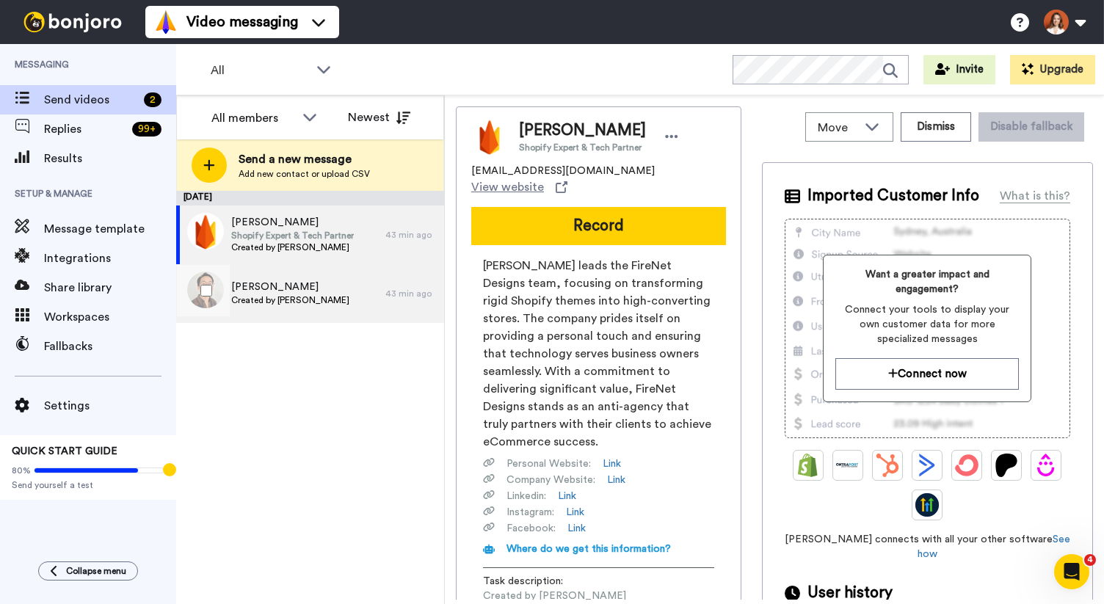
click at [319, 293] on span "[PERSON_NAME]" at bounding box center [290, 287] width 118 height 15
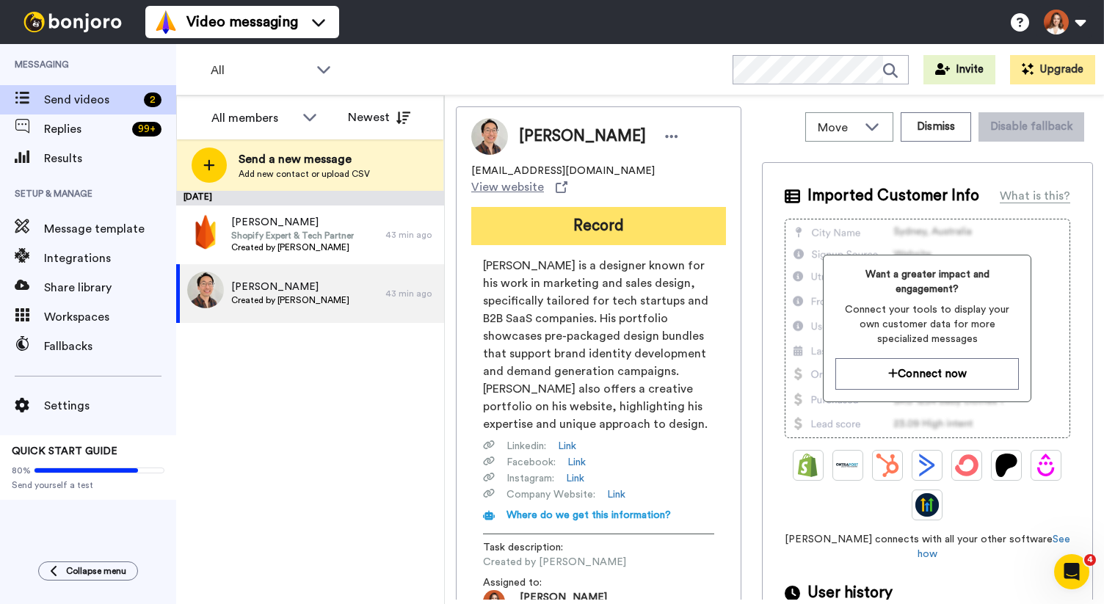
click at [635, 221] on button "Record" at bounding box center [598, 226] width 255 height 38
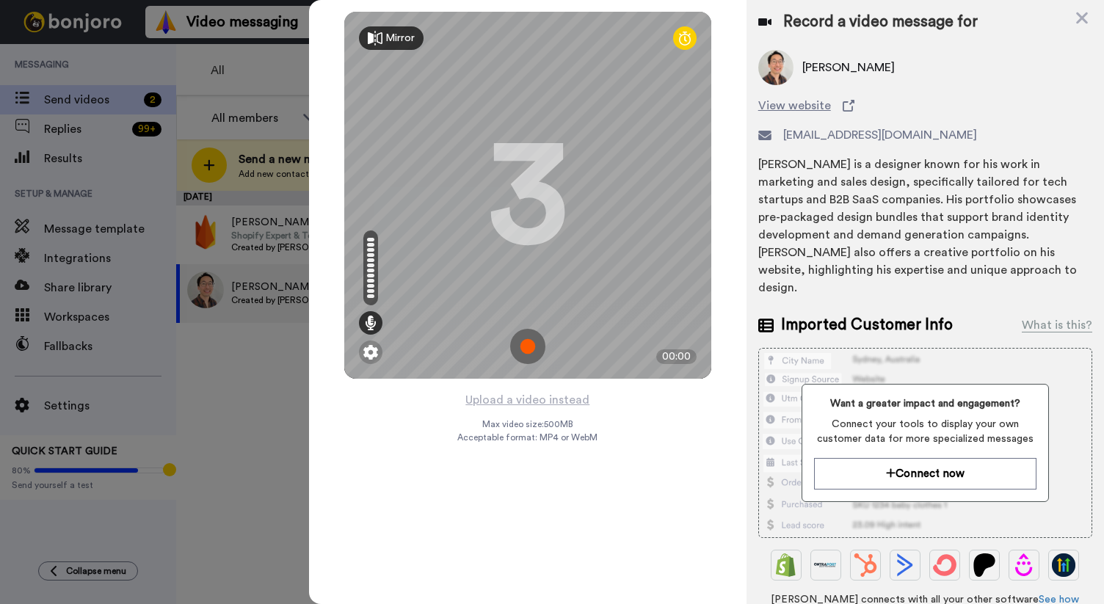
click at [534, 350] on img at bounding box center [527, 346] width 35 height 35
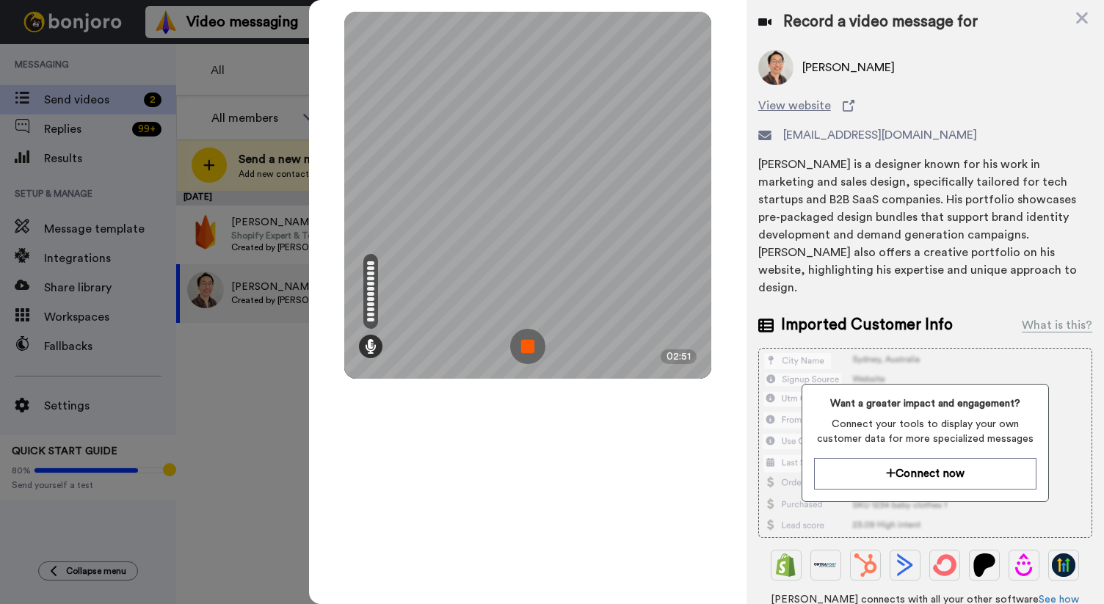
click at [524, 345] on img at bounding box center [527, 346] width 35 height 35
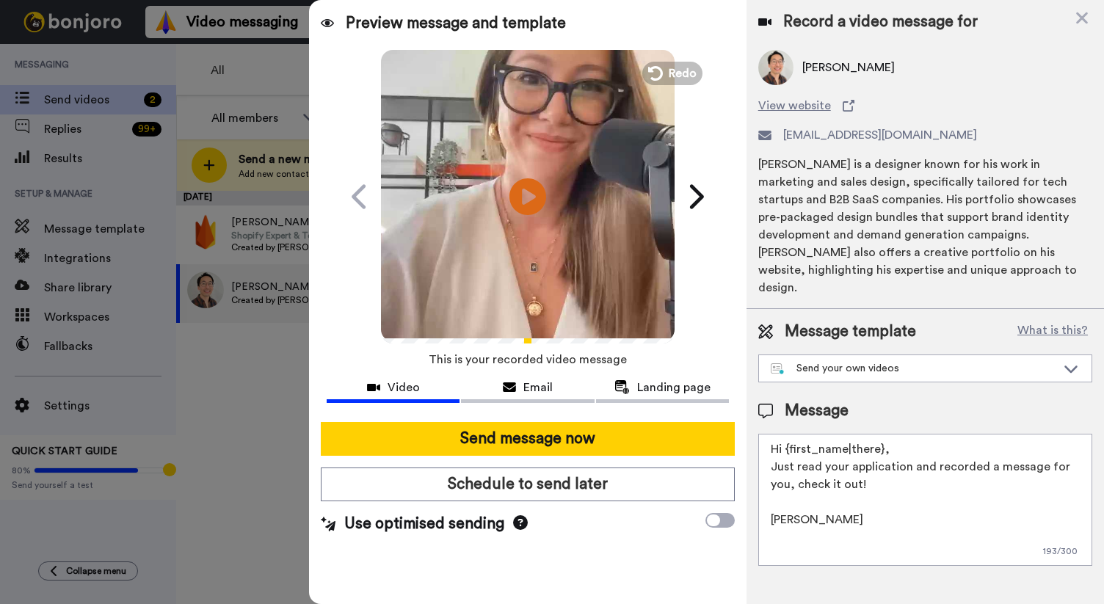
click at [833, 450] on textarea "Hi {first_name|there}, Just read your application and recorded a message for yo…" at bounding box center [925, 500] width 334 height 132
drag, startPoint x: 933, startPoint y: 451, endPoint x: 748, endPoint y: 449, distance: 185.7
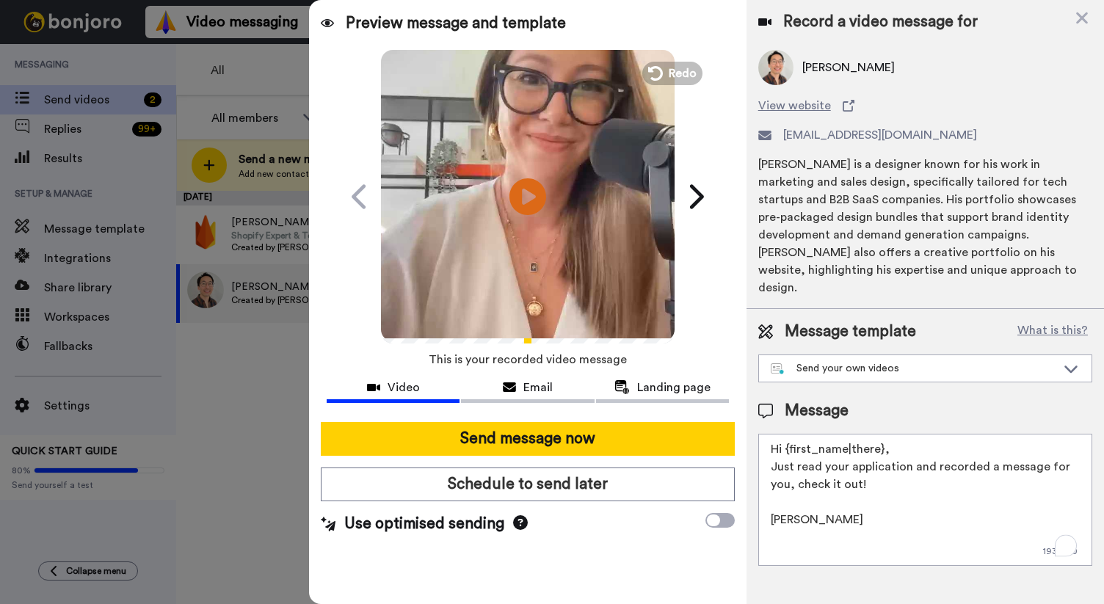
click at [748, 449] on div "Message template What is this? Send your own videos Creative Launchpad Join ACB…" at bounding box center [924, 443] width 357 height 269
click at [1007, 470] on textarea "Hi {first_name|there}, recorded a message for you, check it out! xo, Joana" at bounding box center [925, 500] width 334 height 132
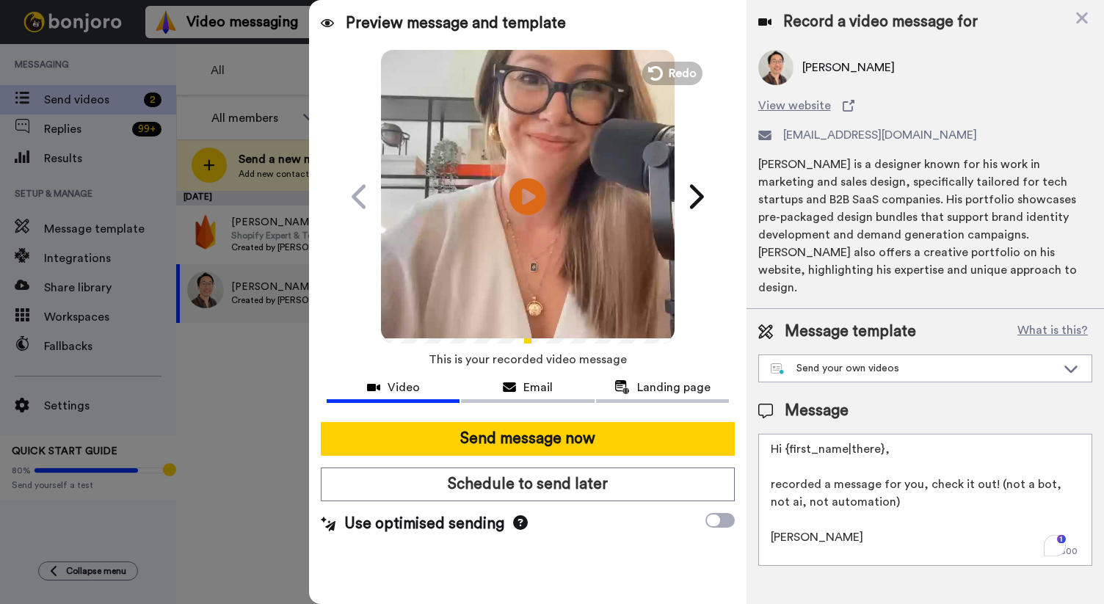
scroll to position [4, 0]
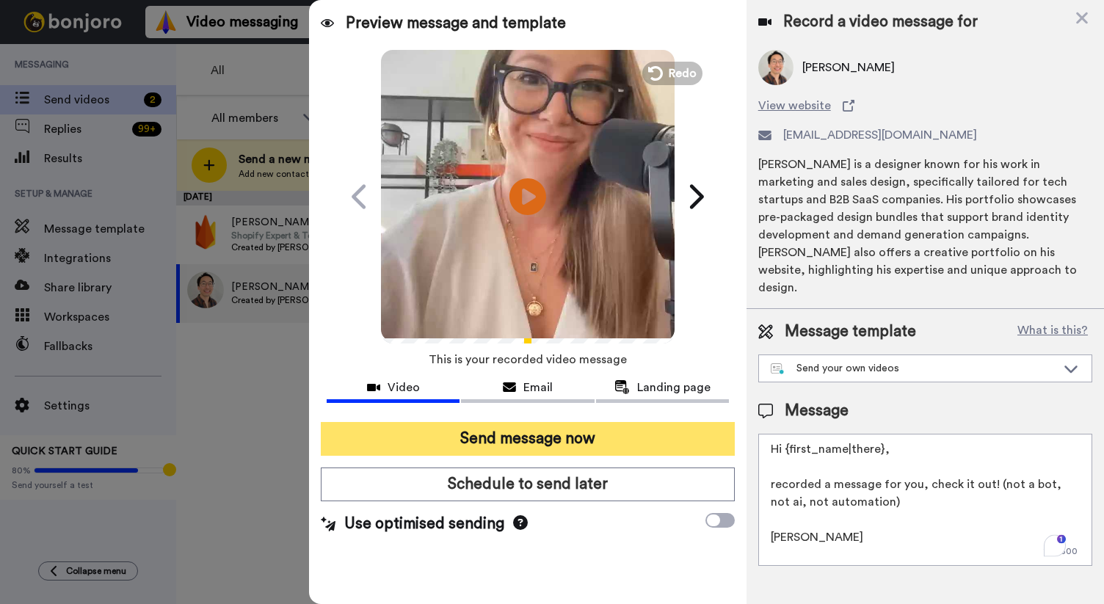
type textarea "Hi {first_name|there}, recorded a message for you, check it out! (not a bot, no…"
click at [622, 444] on button "Send message now" at bounding box center [528, 439] width 414 height 34
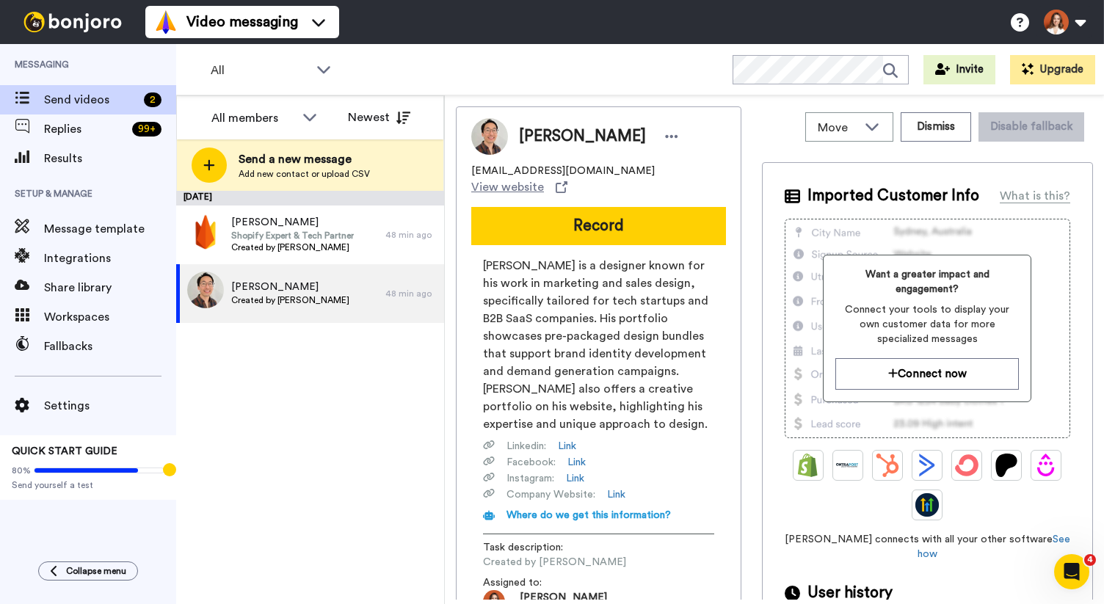
scroll to position [0, 0]
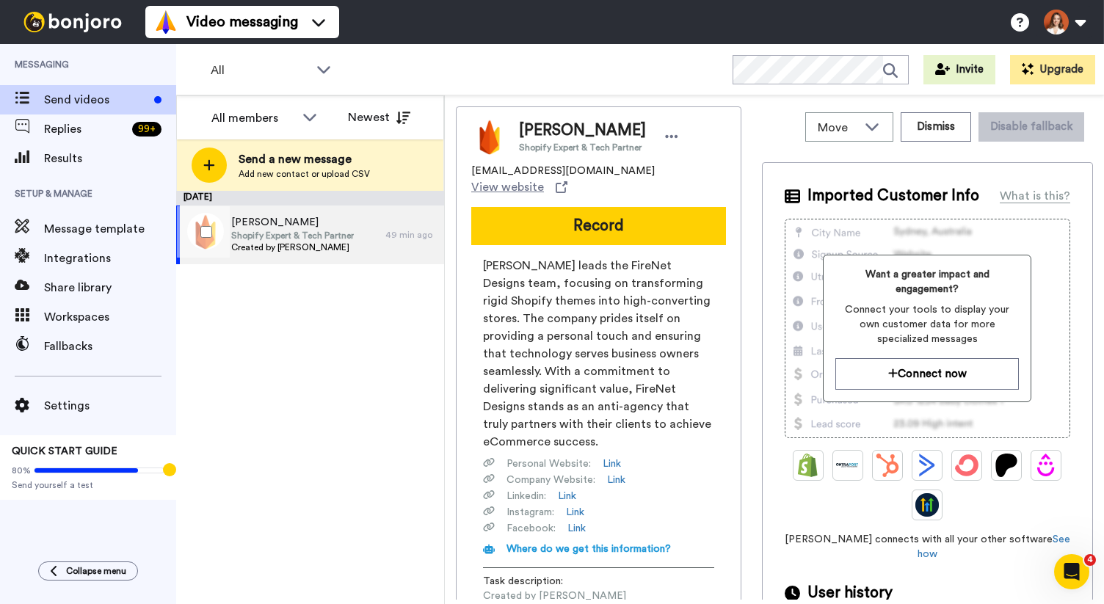
click at [289, 221] on span "[PERSON_NAME]" at bounding box center [292, 222] width 123 height 15
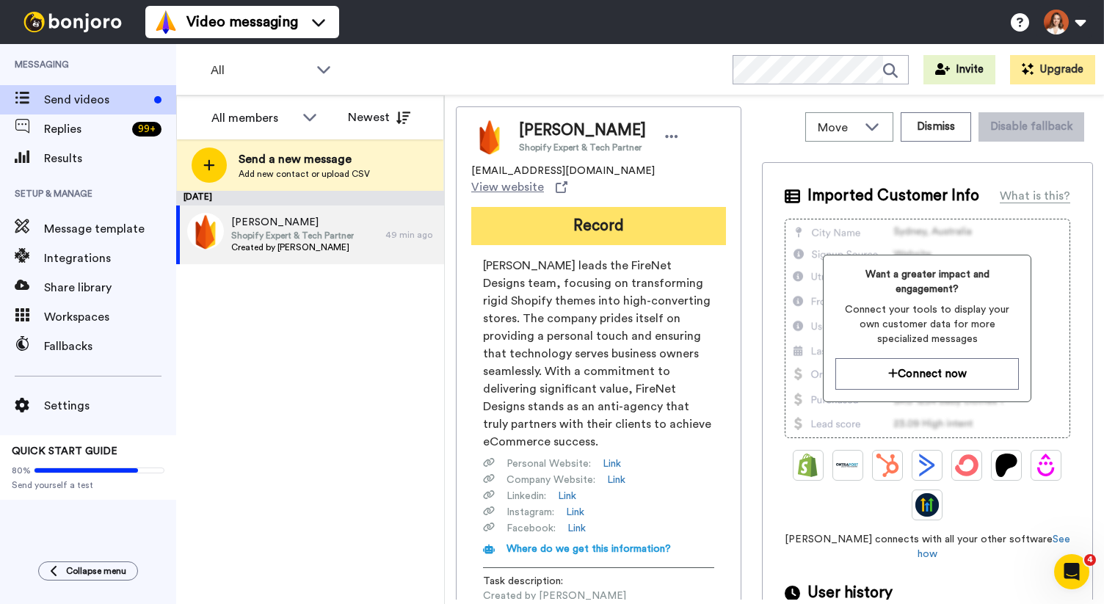
click at [574, 216] on button "Record" at bounding box center [598, 226] width 255 height 38
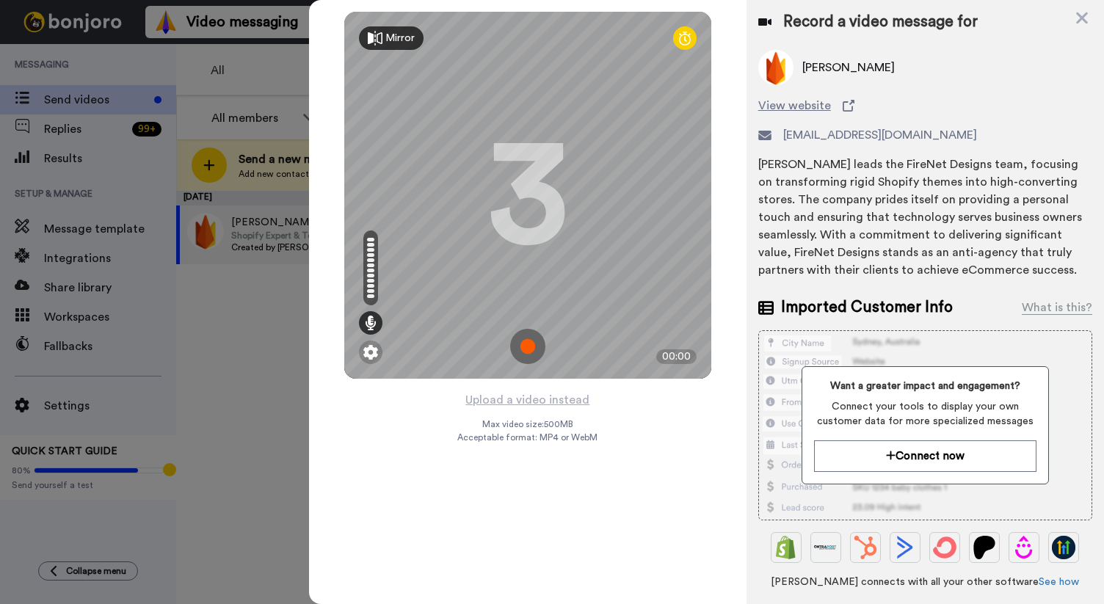
click at [528, 348] on img at bounding box center [527, 346] width 35 height 35
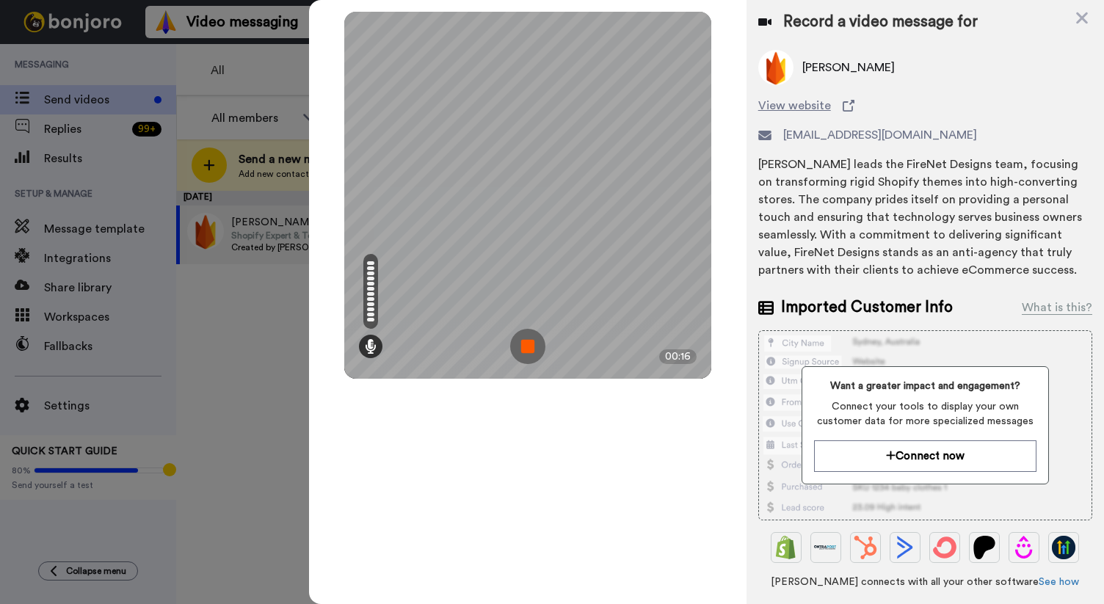
click at [520, 338] on img at bounding box center [527, 346] width 35 height 35
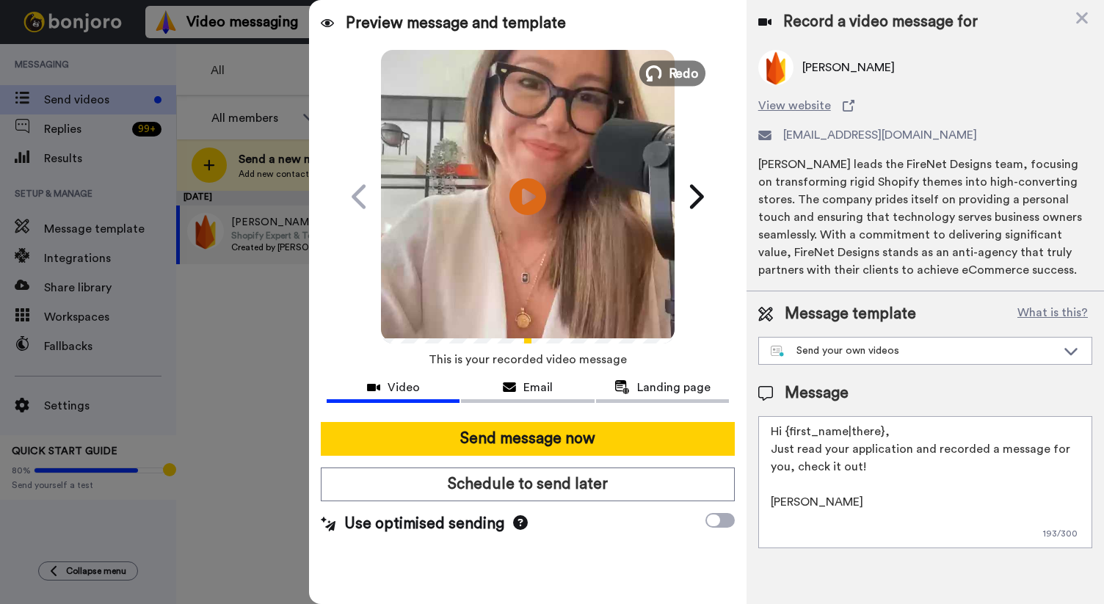
click at [679, 71] on span "Redo" at bounding box center [683, 72] width 31 height 19
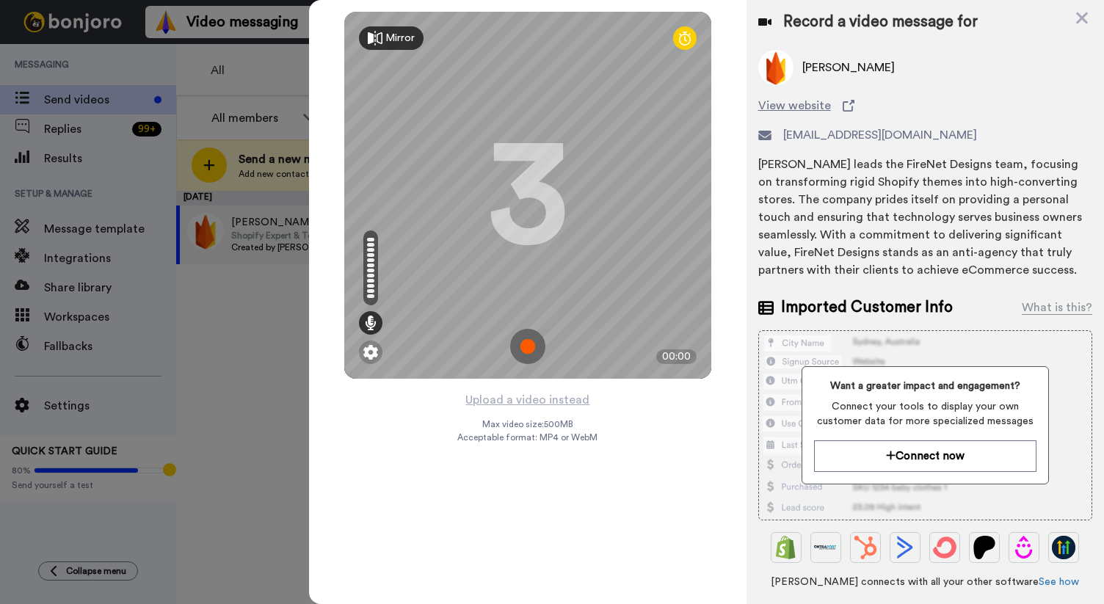
click at [524, 344] on img at bounding box center [527, 346] width 35 height 35
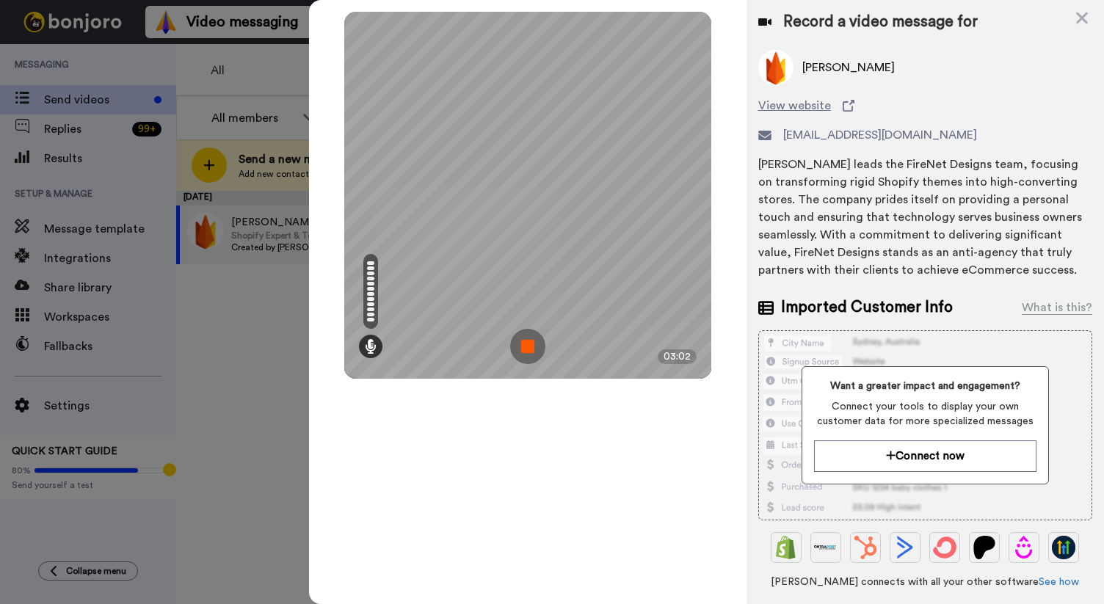
click at [525, 350] on img at bounding box center [527, 346] width 35 height 35
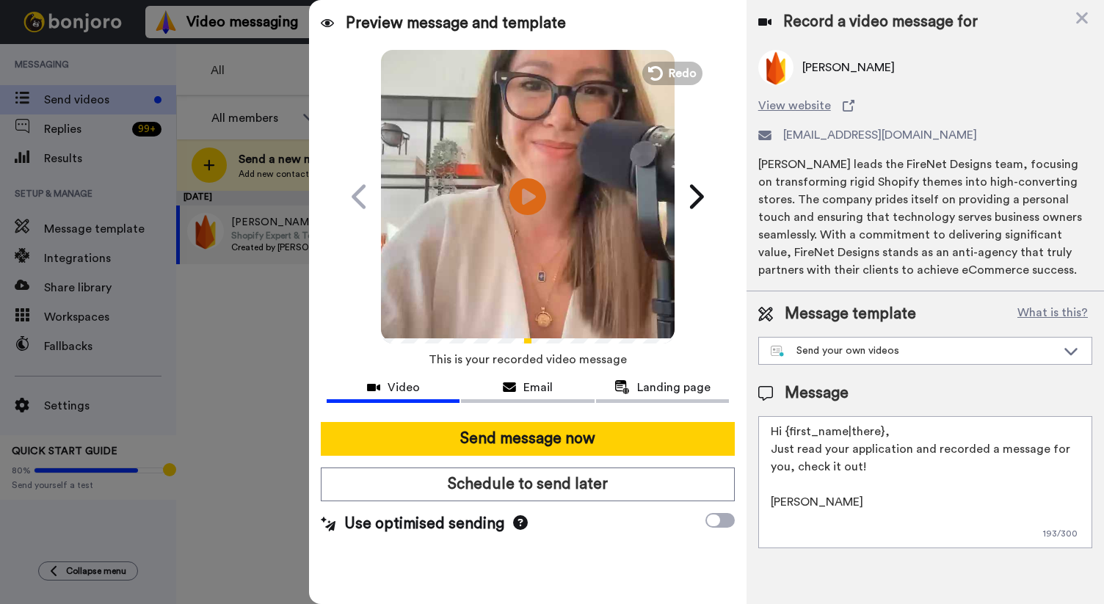
click at [911, 465] on textarea "Hi {first_name|there}, Just read your application and recorded a message for yo…" at bounding box center [925, 482] width 334 height 132
click at [897, 504] on textarea "Hi {first_name|there}, Just recorded you a personal video (not ai, not automati…" at bounding box center [925, 482] width 334 height 132
paste textarea "https://gifdesignstudios.thrivecart.com/pack-of-6-strategy-sessions/"
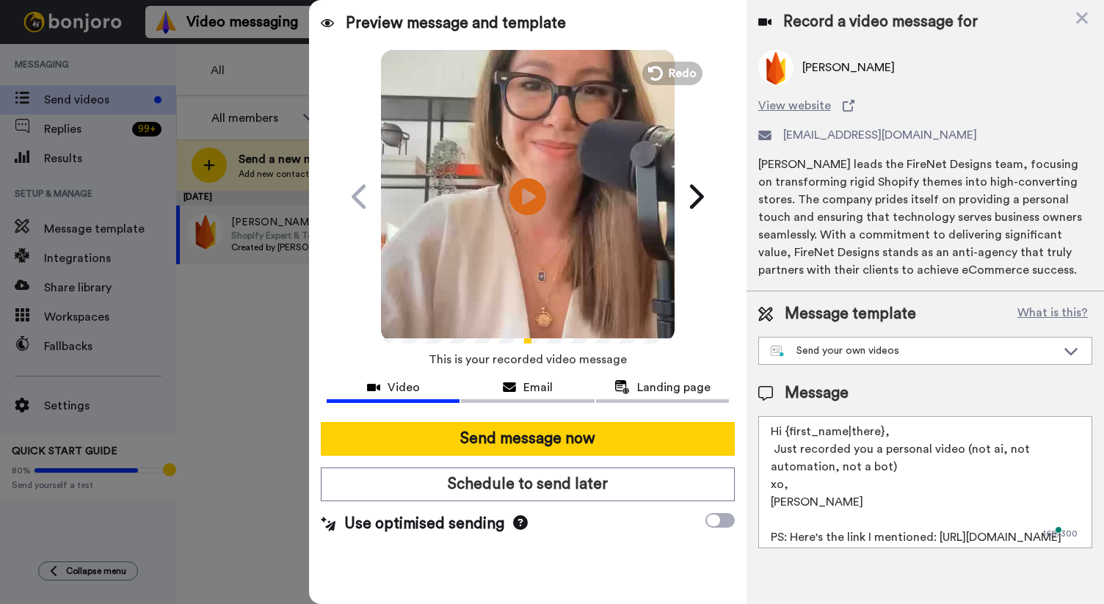
scroll to position [32, 0]
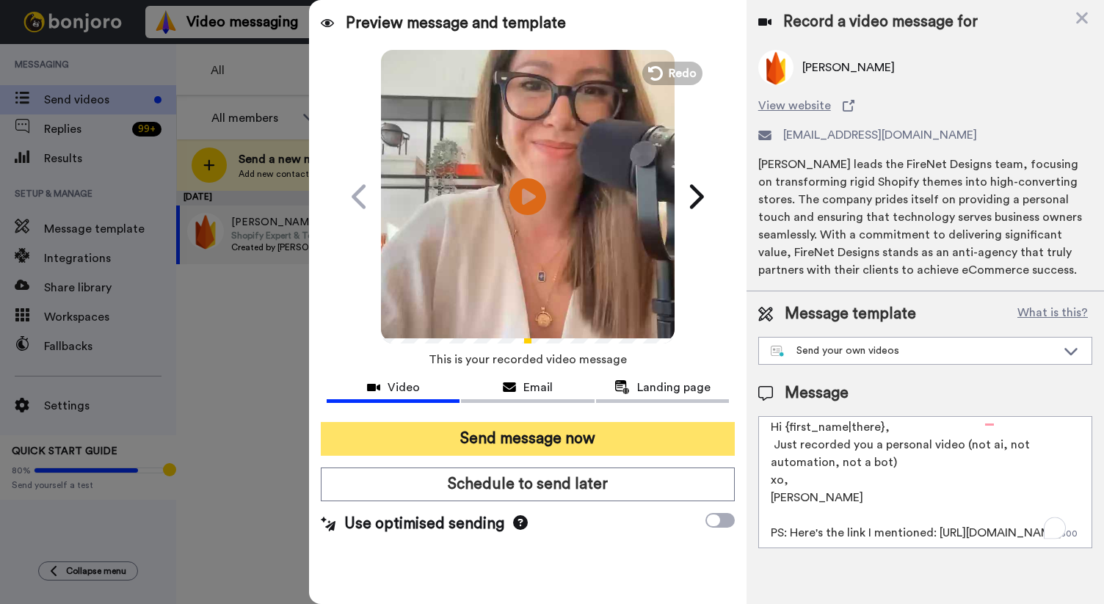
type textarea "Hi {first_name|there}, Just recorded you a personal video (not ai, not automati…"
click at [627, 439] on button "Send message now" at bounding box center [528, 439] width 414 height 34
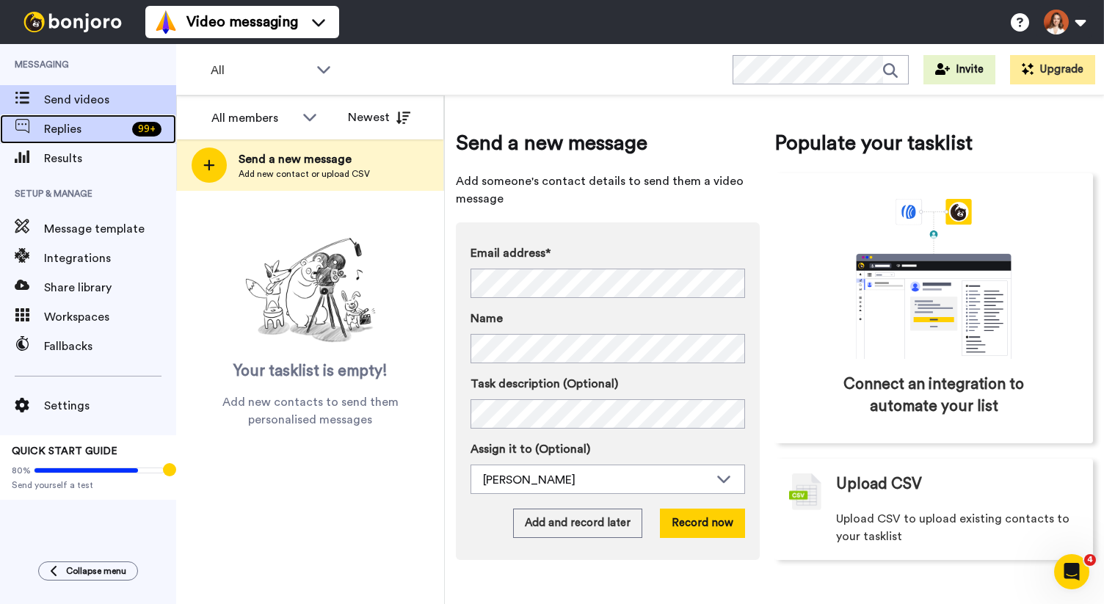
click at [112, 117] on div "Replies 99 +" at bounding box center [88, 128] width 176 height 29
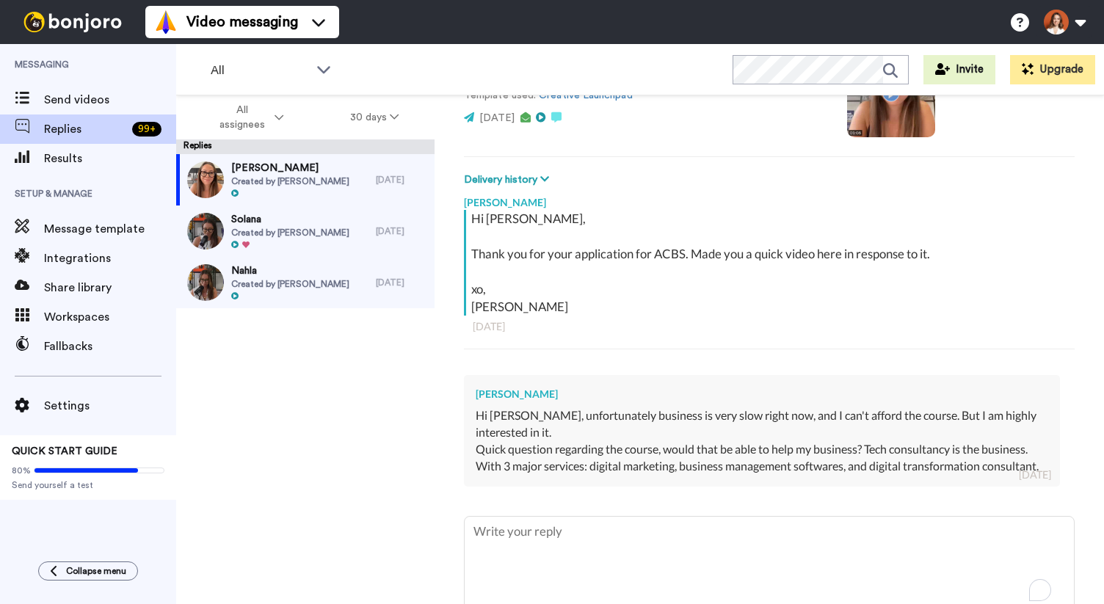
scroll to position [201, 0]
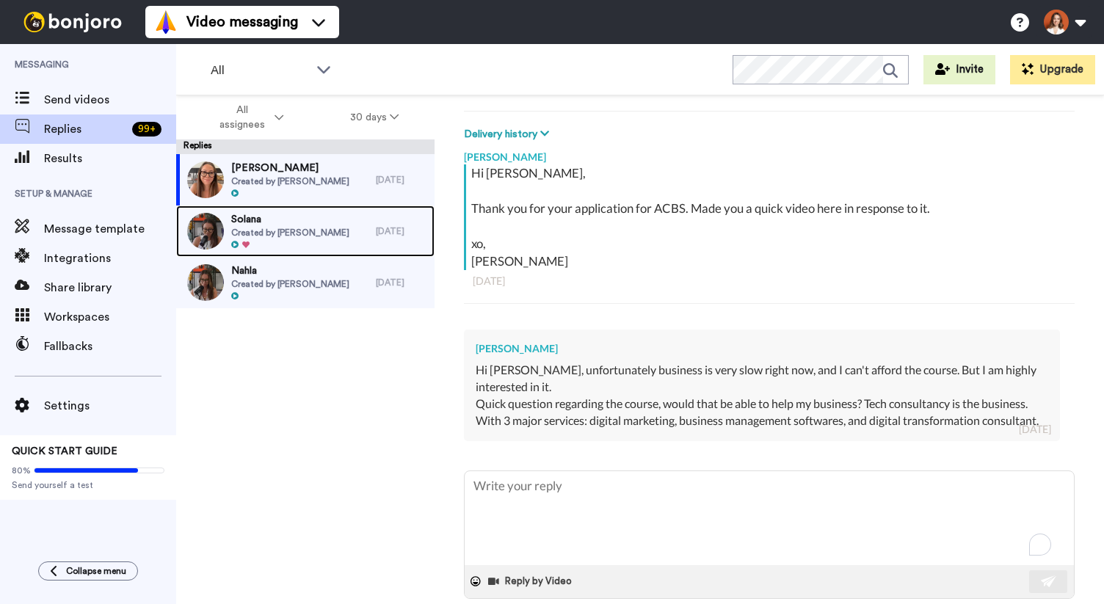
click at [321, 235] on span "Created by [PERSON_NAME]" at bounding box center [290, 233] width 118 height 12
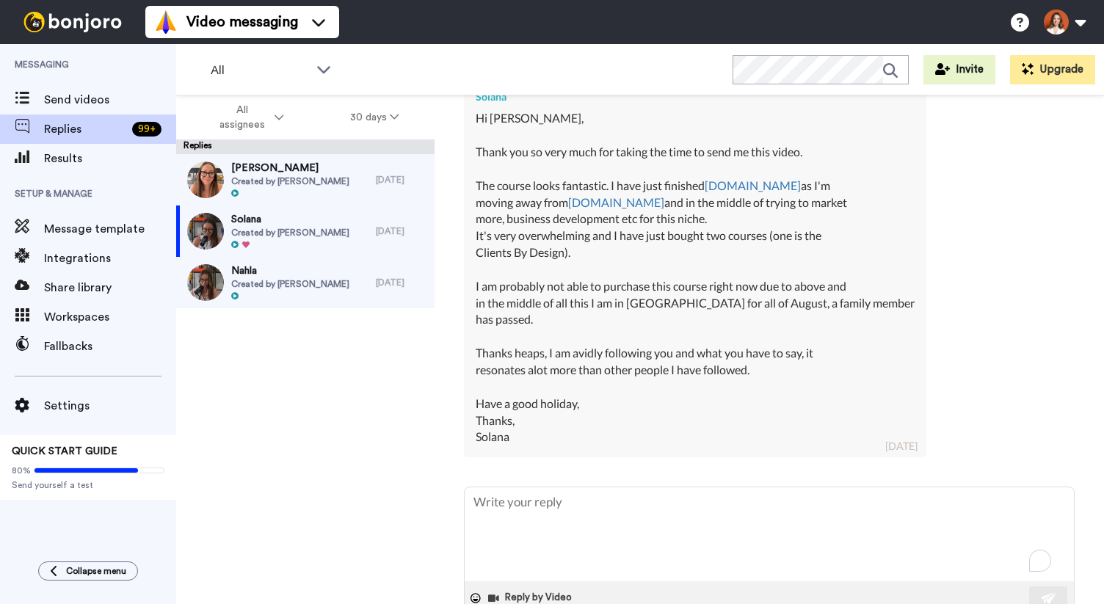
scroll to position [429, 0]
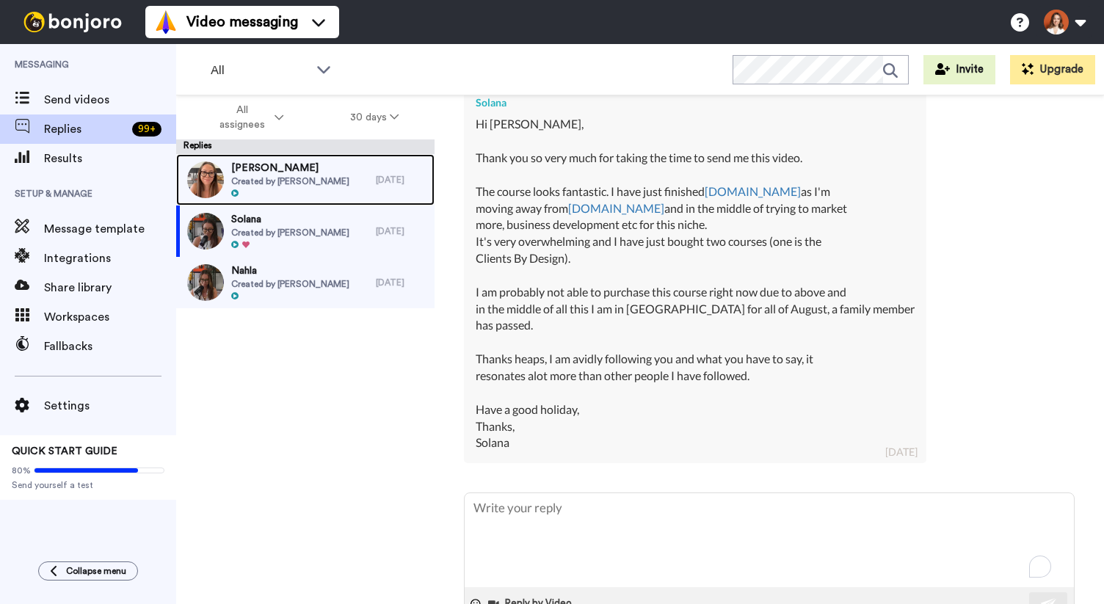
click at [261, 172] on span "[PERSON_NAME]" at bounding box center [290, 168] width 118 height 15
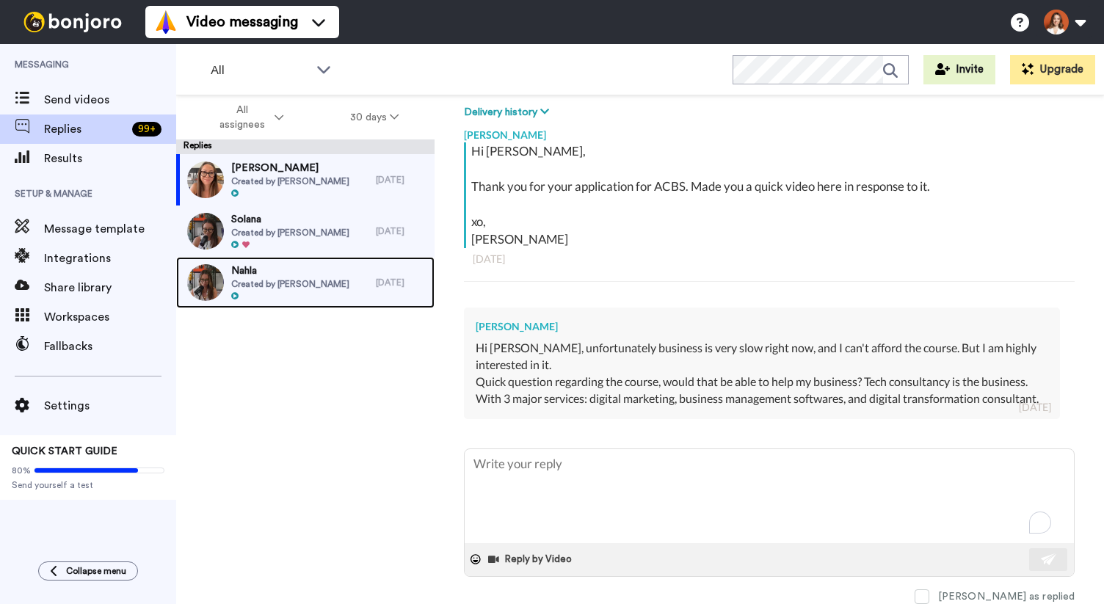
click at [271, 279] on span "Created by [PERSON_NAME]" at bounding box center [290, 284] width 118 height 12
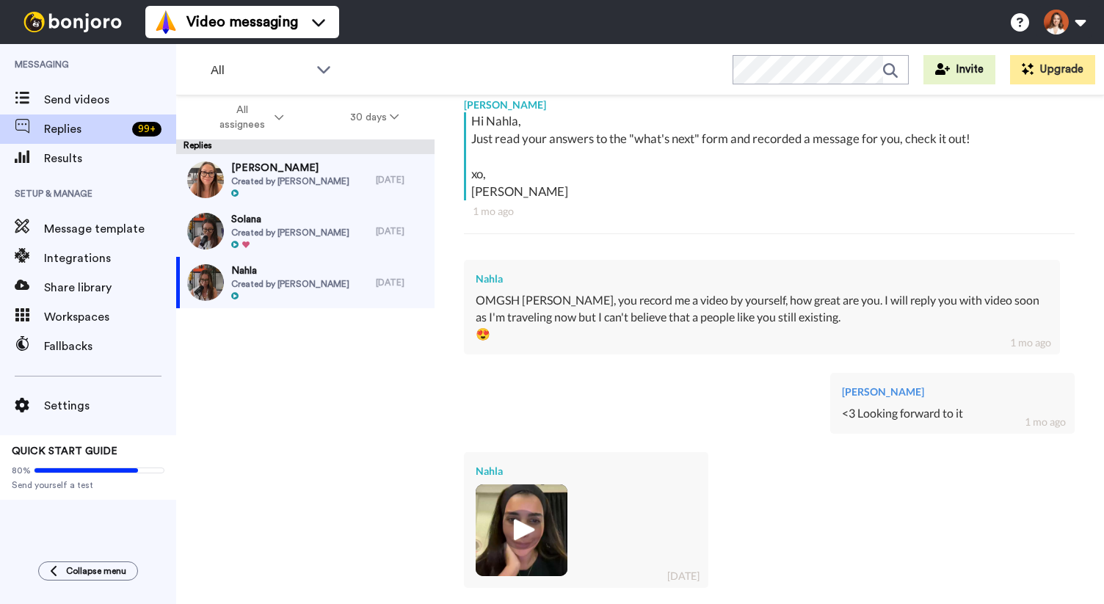
scroll to position [148, 0]
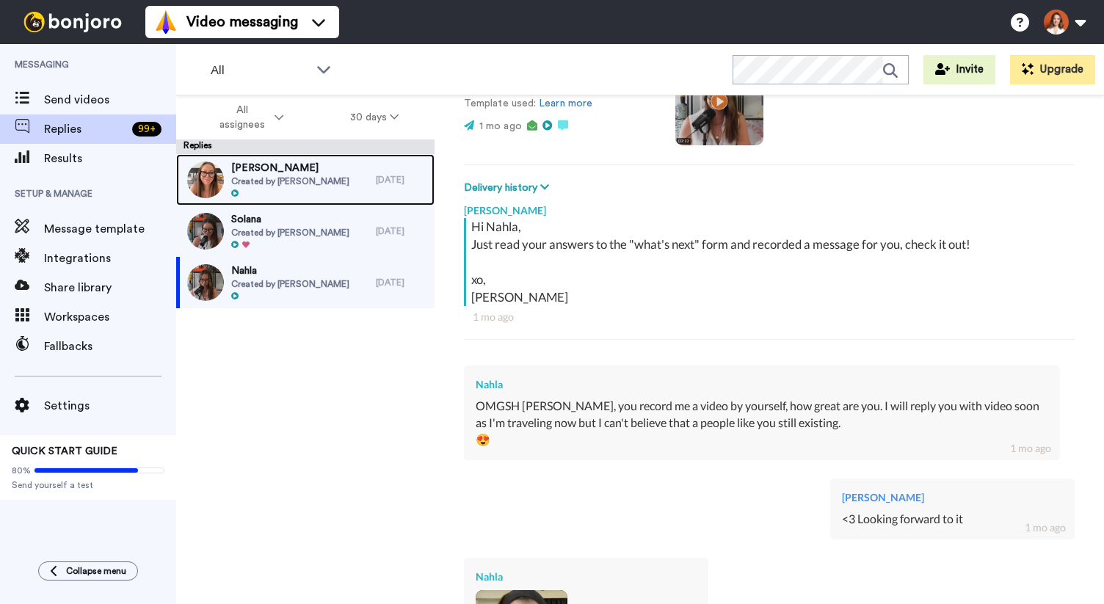
click at [294, 170] on span "[PERSON_NAME]" at bounding box center [290, 168] width 118 height 15
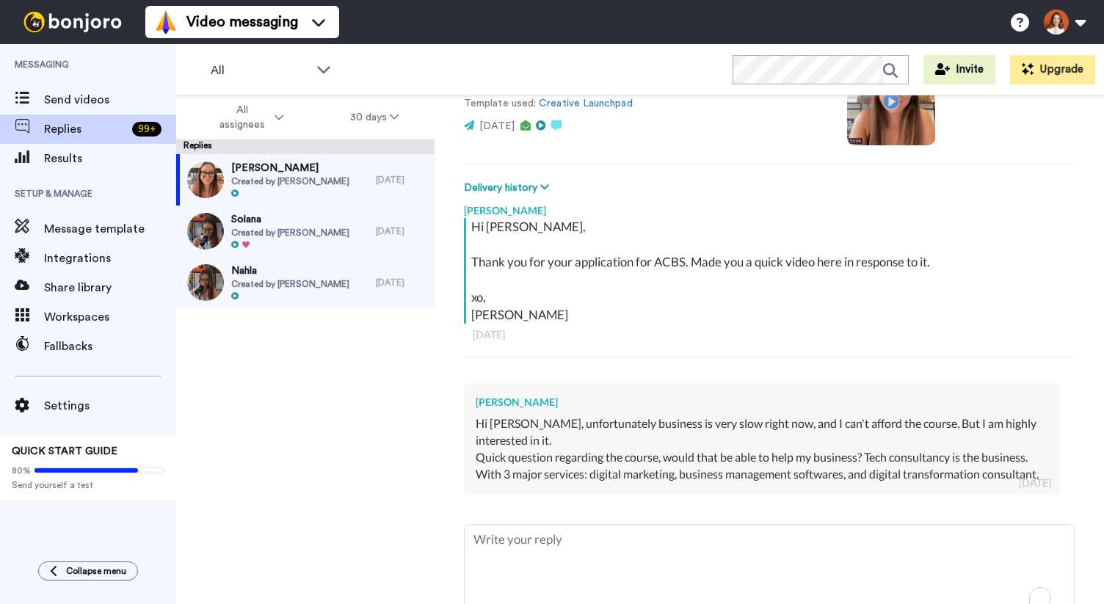
type textarea "x"
